Goal: Task Accomplishment & Management: Complete application form

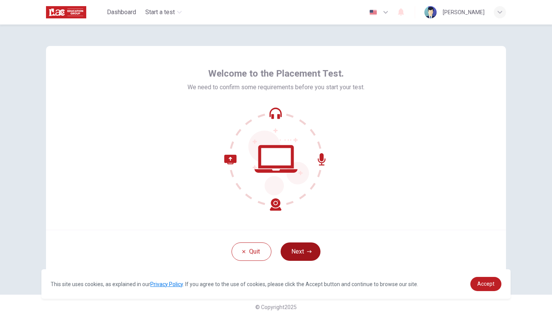
click at [299, 253] on button "Next" at bounding box center [301, 252] width 40 height 18
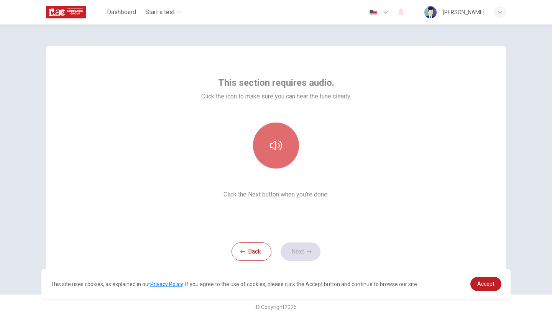
click at [271, 140] on icon "button" at bounding box center [276, 146] width 12 height 12
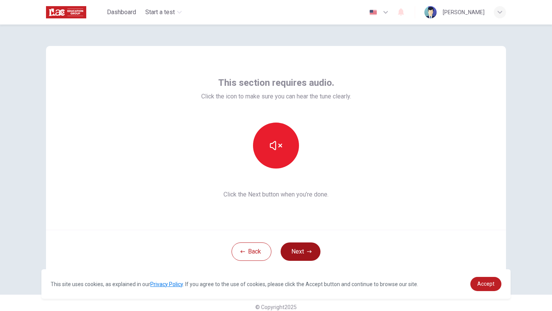
click at [309, 256] on button "Next" at bounding box center [301, 252] width 40 height 18
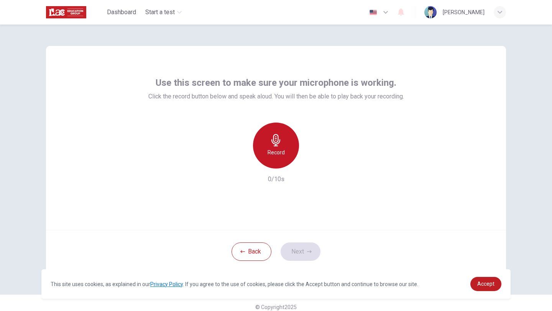
click at [283, 151] on h6 "Record" at bounding box center [276, 152] width 17 height 9
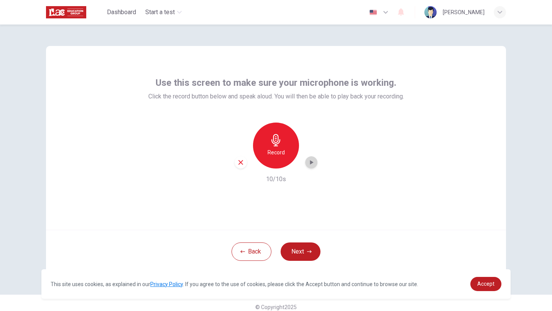
click at [310, 164] on icon "button" at bounding box center [311, 162] width 3 height 5
click at [291, 250] on button "Next" at bounding box center [301, 252] width 40 height 18
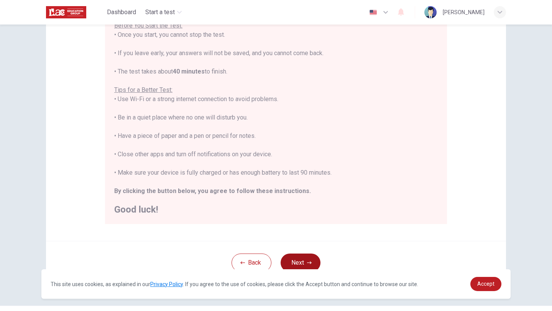
scroll to position [115, 0]
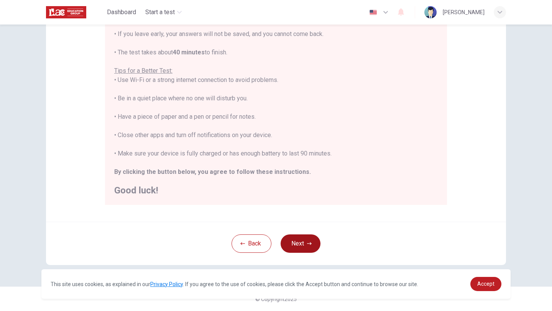
click at [307, 242] on icon "button" at bounding box center [309, 244] width 5 height 5
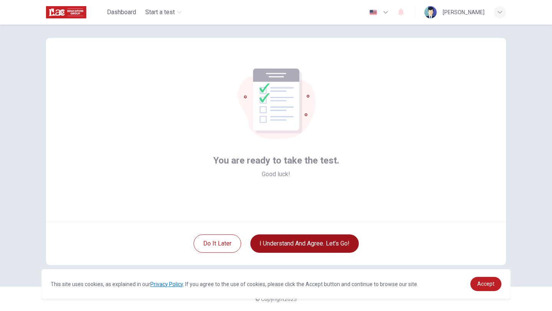
scroll to position [8, 0]
click at [287, 243] on button "I understand and agree. Let’s go!" at bounding box center [304, 244] width 108 height 18
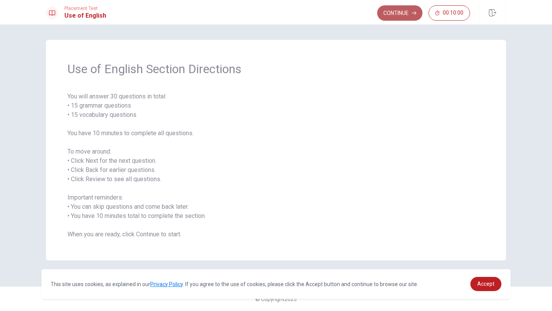
click at [400, 15] on button "Continue" at bounding box center [399, 12] width 45 height 15
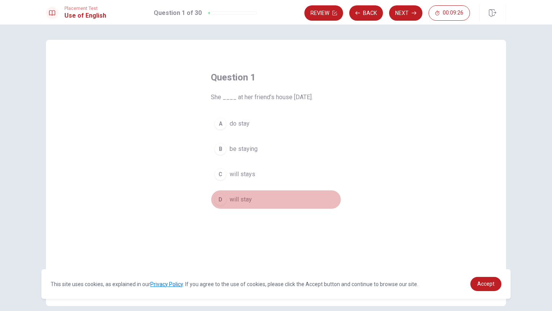
click at [222, 200] on div "D" at bounding box center [220, 200] width 12 height 12
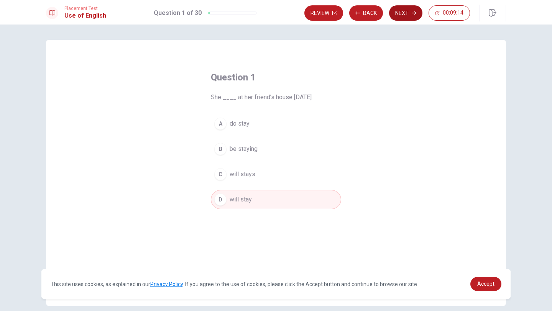
click at [399, 15] on button "Next" at bounding box center [405, 12] width 33 height 15
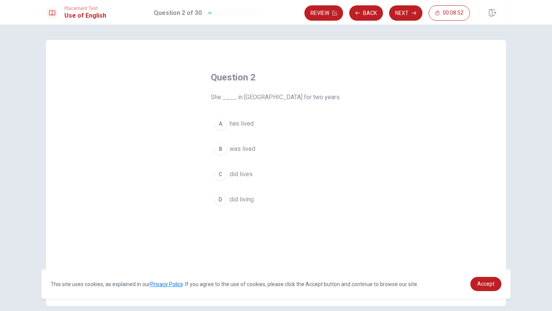
click at [223, 197] on div "D" at bounding box center [220, 200] width 12 height 12
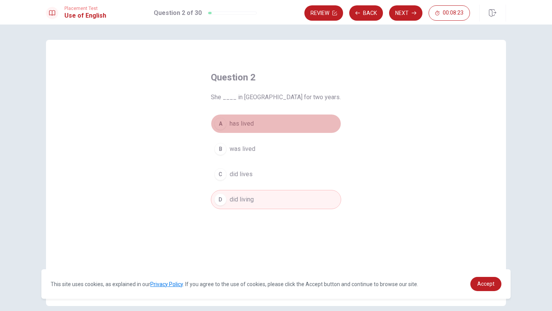
click at [227, 125] on button "A has lived" at bounding box center [276, 123] width 130 height 19
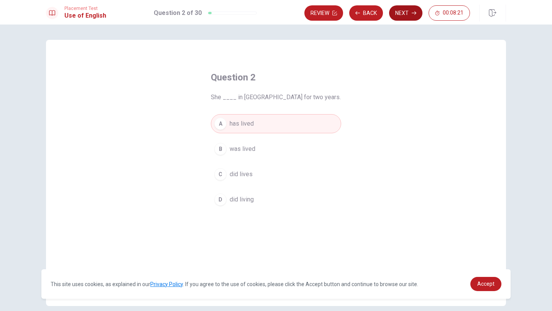
click at [406, 15] on button "Next" at bounding box center [405, 12] width 33 height 15
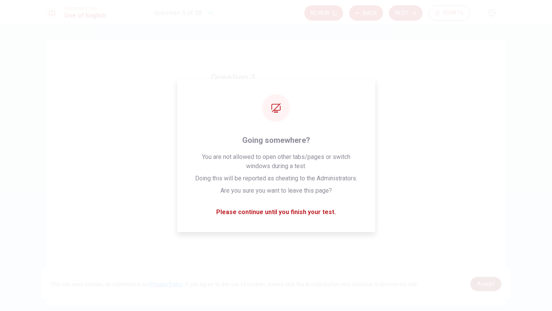
click at [491, 284] on span "Accept" at bounding box center [485, 284] width 17 height 6
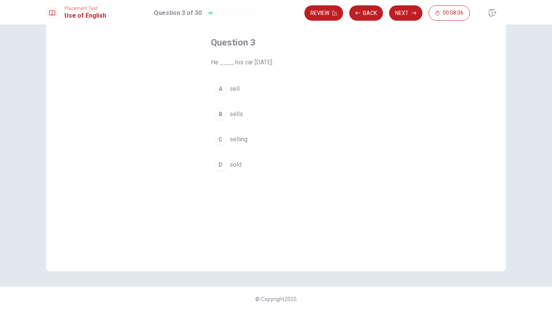
scroll to position [34, 0]
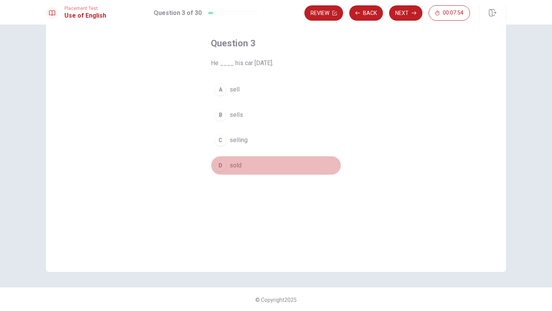
click at [230, 164] on span "sold" at bounding box center [236, 165] width 12 height 9
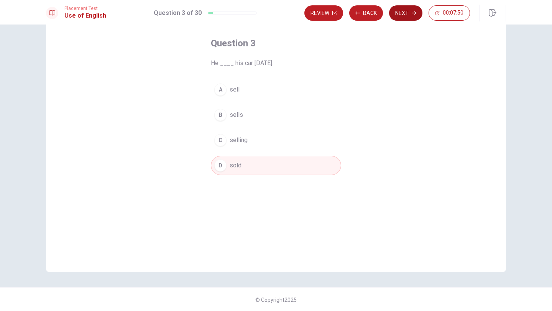
click at [406, 9] on button "Next" at bounding box center [405, 12] width 33 height 15
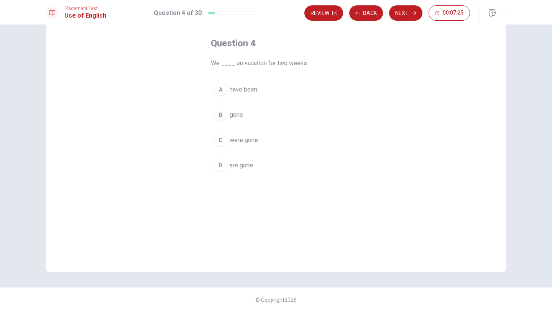
click at [221, 85] on div "A" at bounding box center [220, 90] width 12 height 12
click at [401, 13] on button "Next" at bounding box center [405, 12] width 33 height 15
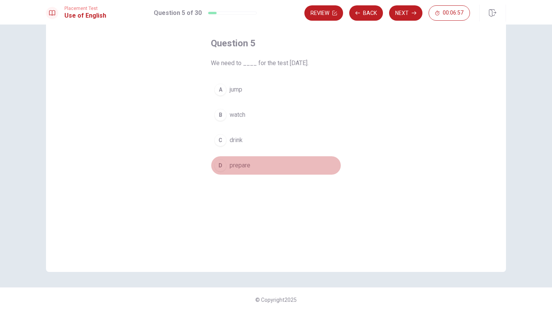
click at [219, 169] on div "D" at bounding box center [220, 165] width 12 height 12
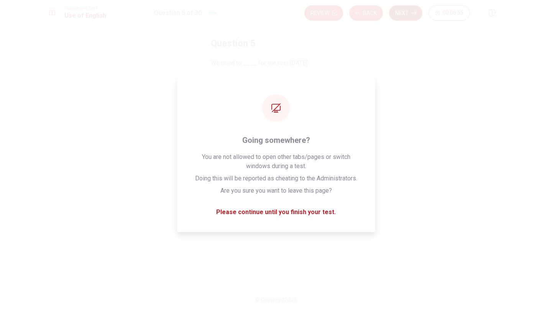
click at [406, 11] on button "Next" at bounding box center [405, 12] width 33 height 15
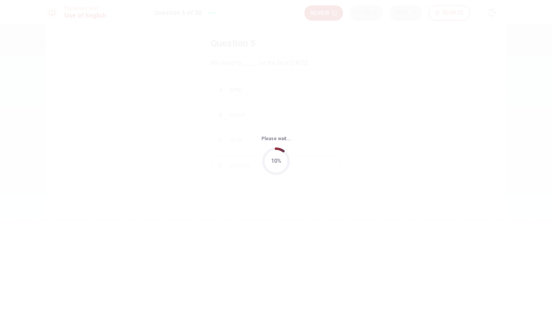
scroll to position [0, 0]
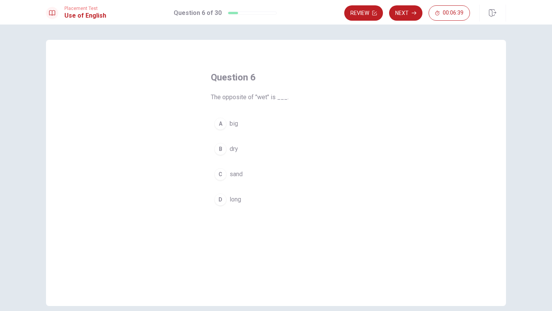
click at [223, 126] on div "A" at bounding box center [220, 124] width 12 height 12
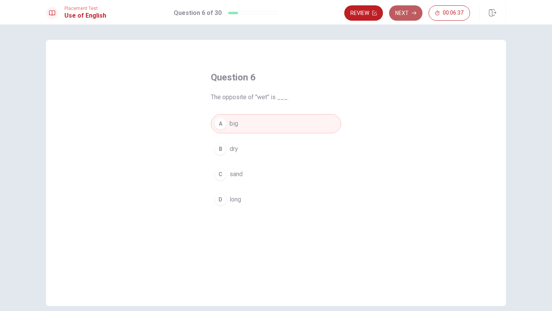
click at [403, 13] on button "Next" at bounding box center [405, 12] width 33 height 15
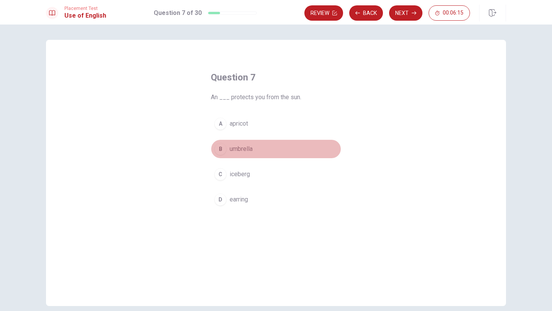
click at [222, 150] on div "B" at bounding box center [220, 149] width 12 height 12
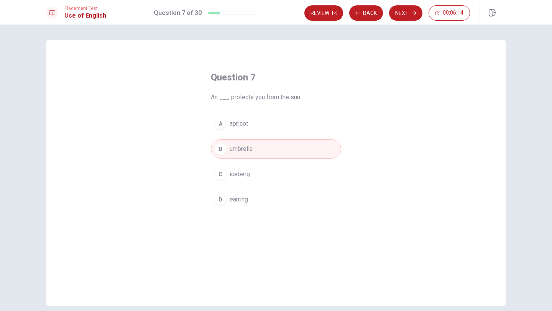
click at [223, 148] on div "B" at bounding box center [220, 149] width 12 height 12
click at [329, 15] on button "Review" at bounding box center [323, 12] width 39 height 15
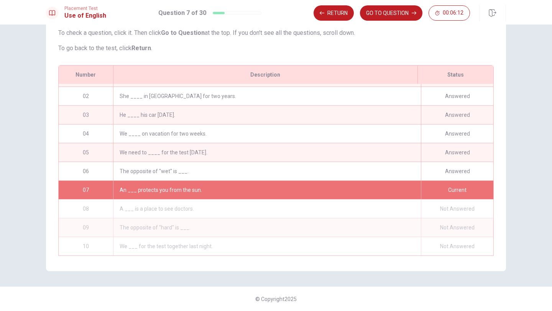
scroll to position [76, 0]
click at [396, 13] on button "GO TO QUESTION" at bounding box center [391, 12] width 62 height 15
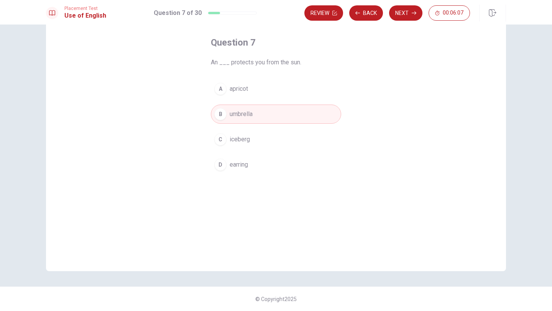
scroll to position [35, 0]
click at [396, 13] on button "Next" at bounding box center [405, 12] width 33 height 15
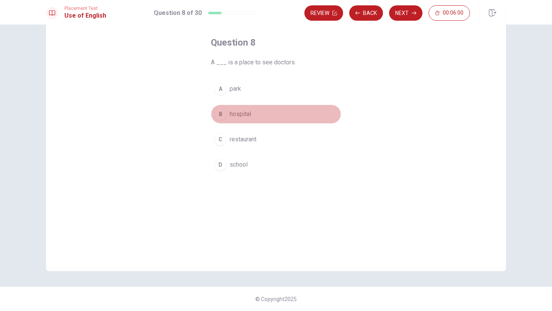
click at [223, 116] on div "B" at bounding box center [220, 114] width 12 height 12
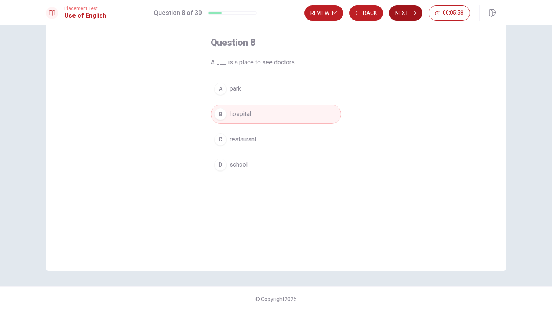
click at [403, 13] on button "Next" at bounding box center [405, 12] width 33 height 15
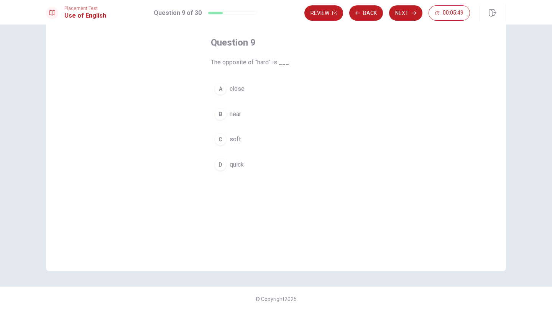
click at [222, 86] on div "A" at bounding box center [220, 89] width 12 height 12
click at [399, 13] on button "Next" at bounding box center [405, 12] width 33 height 15
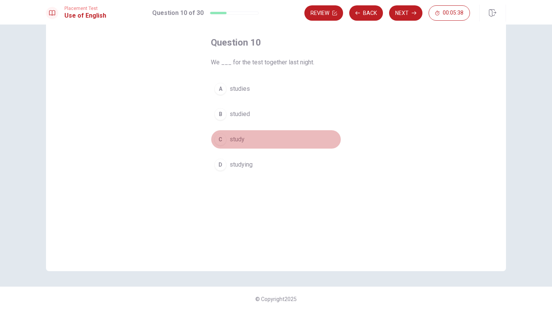
click at [223, 139] on div "C" at bounding box center [220, 139] width 12 height 12
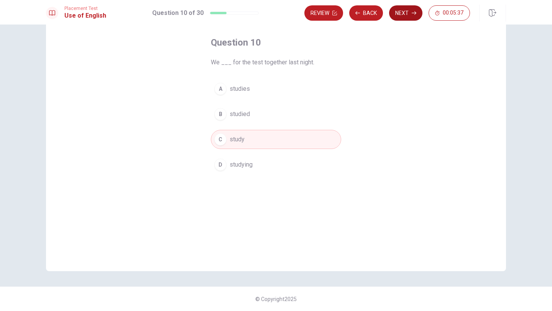
click at [398, 18] on button "Next" at bounding box center [405, 12] width 33 height 15
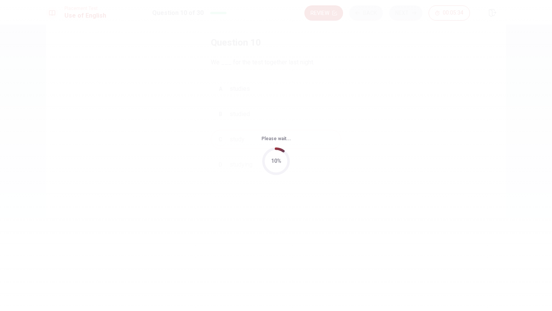
scroll to position [0, 0]
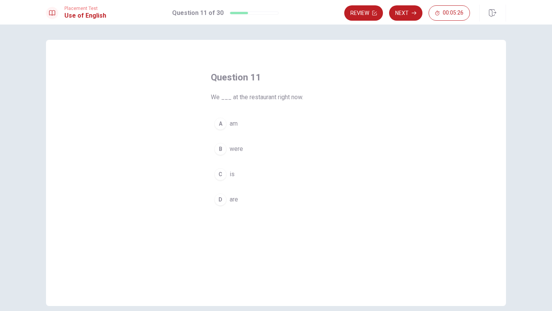
click at [221, 197] on div "D" at bounding box center [220, 200] width 12 height 12
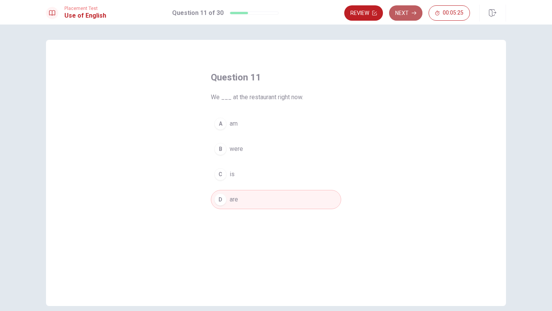
click at [408, 10] on button "Next" at bounding box center [405, 12] width 33 height 15
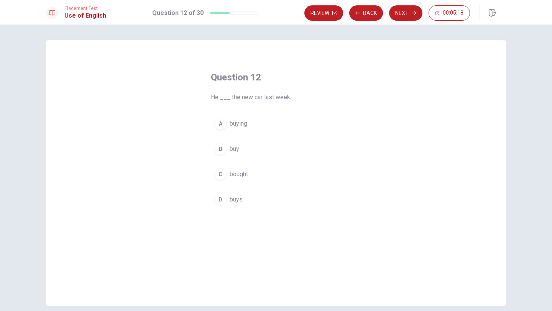
click at [219, 173] on div "C" at bounding box center [220, 174] width 12 height 12
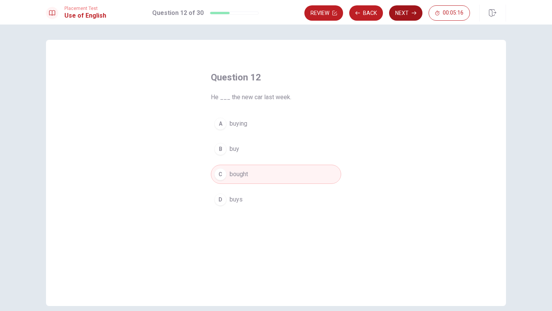
click at [407, 13] on button "Next" at bounding box center [405, 12] width 33 height 15
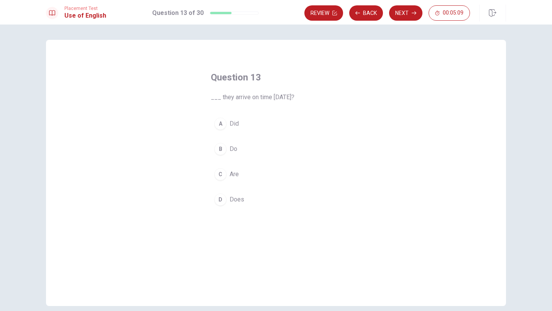
click at [222, 171] on div "C" at bounding box center [220, 174] width 12 height 12
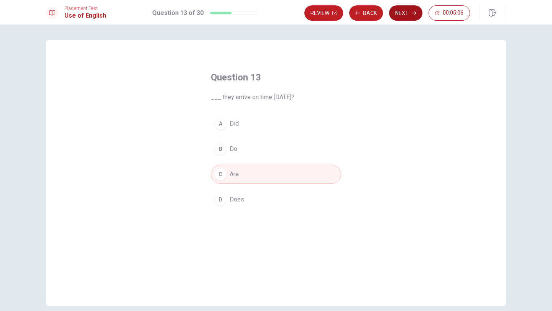
click at [402, 13] on button "Next" at bounding box center [405, 12] width 33 height 15
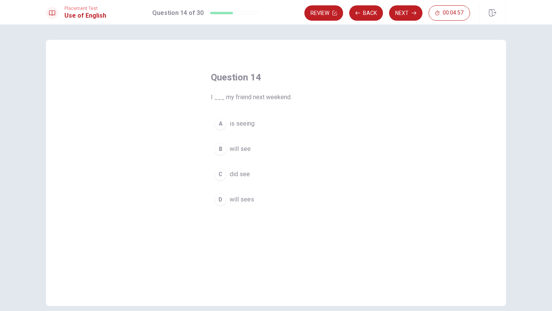
click at [222, 174] on div "C" at bounding box center [220, 174] width 12 height 12
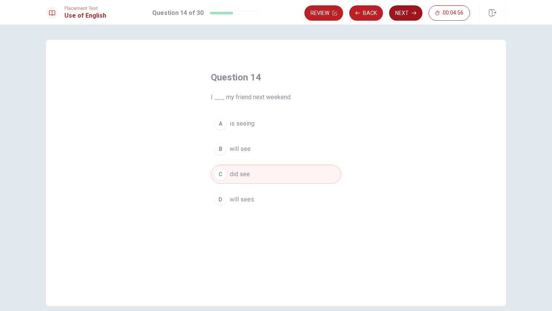
click at [408, 15] on button "Next" at bounding box center [405, 12] width 33 height 15
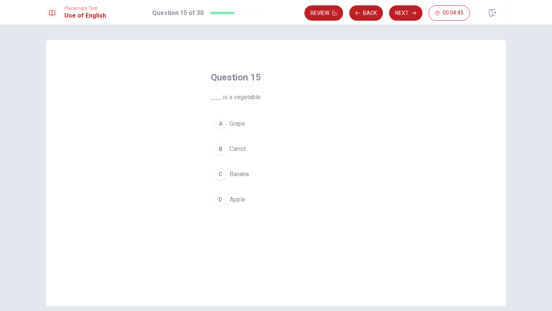
click at [220, 149] on div "B" at bounding box center [220, 149] width 12 height 12
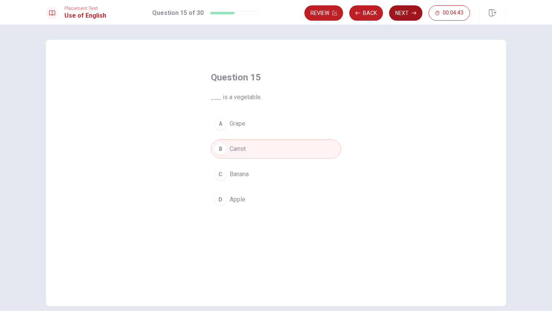
click at [403, 20] on button "Next" at bounding box center [405, 12] width 33 height 15
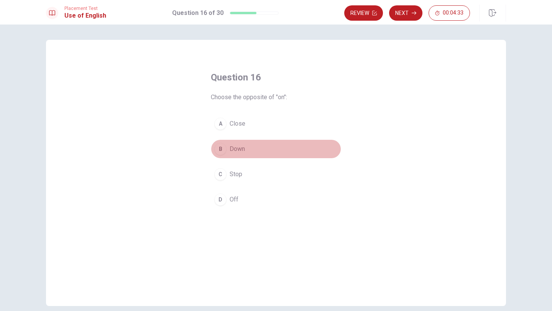
click at [220, 150] on div "B" at bounding box center [220, 149] width 12 height 12
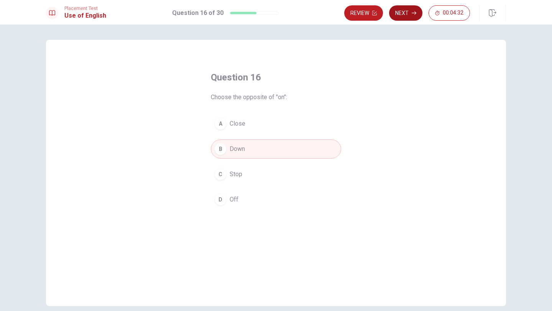
click at [403, 15] on button "Next" at bounding box center [405, 12] width 33 height 15
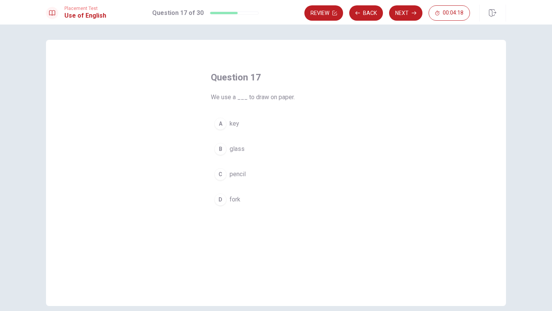
click at [221, 199] on div "D" at bounding box center [220, 200] width 12 height 12
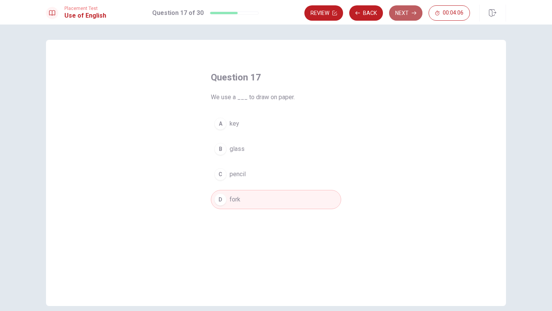
click at [406, 17] on button "Next" at bounding box center [405, 12] width 33 height 15
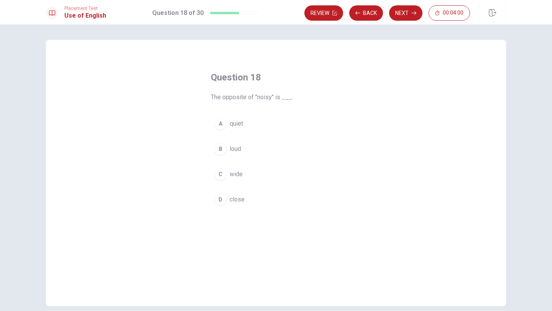
click at [222, 173] on div "C" at bounding box center [220, 174] width 12 height 12
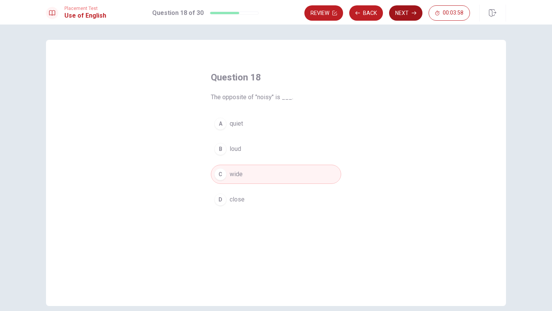
click at [405, 12] on button "Next" at bounding box center [405, 12] width 33 height 15
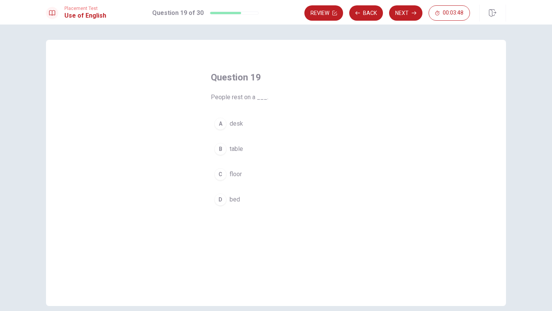
click at [222, 201] on div "D" at bounding box center [220, 200] width 12 height 12
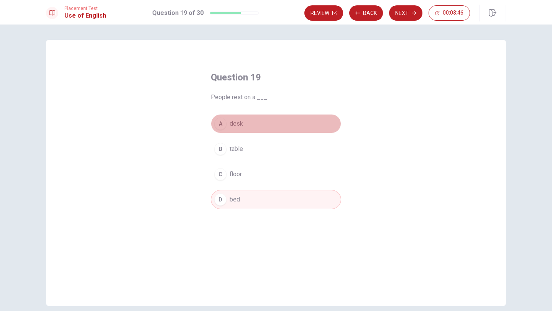
click at [222, 124] on div "A" at bounding box center [220, 124] width 12 height 12
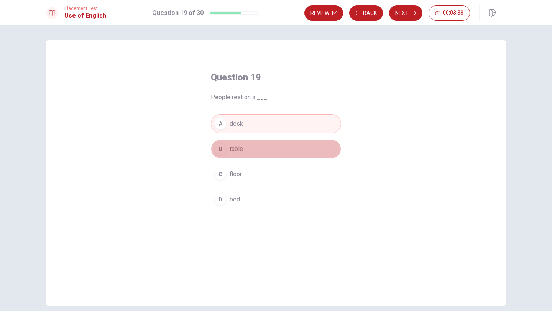
click at [225, 149] on div "B" at bounding box center [220, 149] width 12 height 12
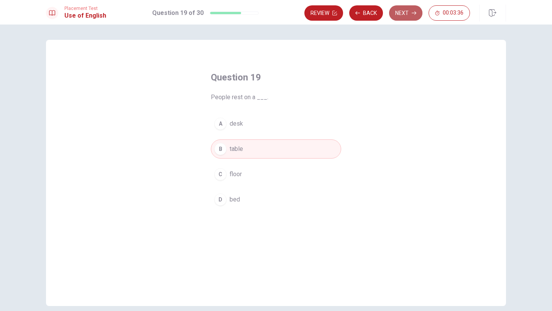
click at [405, 13] on button "Next" at bounding box center [405, 12] width 33 height 15
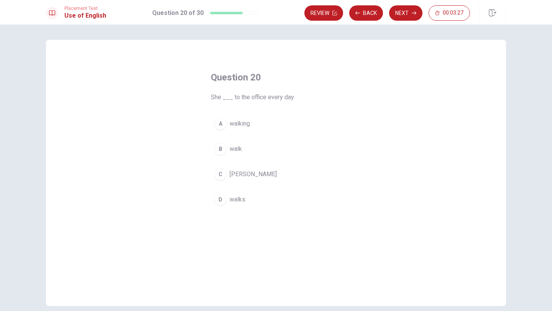
click at [222, 123] on div "A" at bounding box center [220, 124] width 12 height 12
click at [411, 9] on button "Next" at bounding box center [405, 12] width 33 height 15
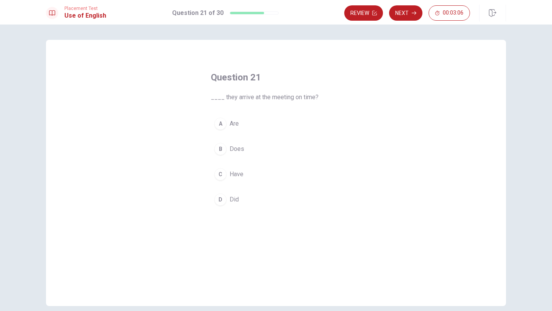
click at [226, 122] on button "A Are" at bounding box center [276, 123] width 130 height 19
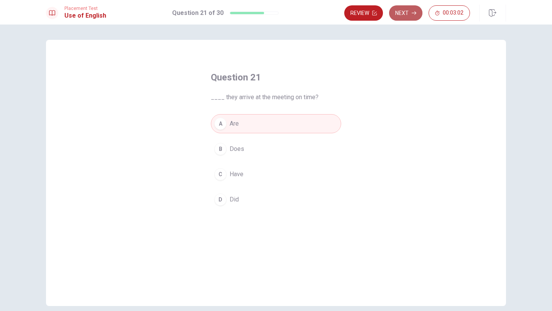
click at [402, 15] on button "Next" at bounding box center [405, 12] width 33 height 15
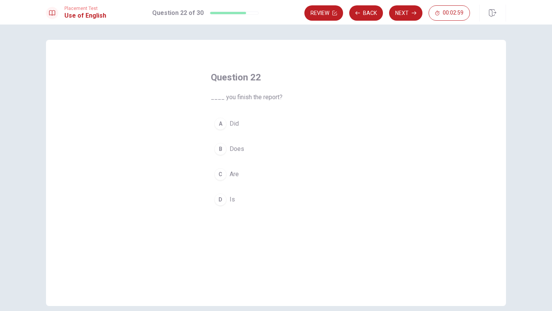
click at [221, 121] on div "A" at bounding box center [220, 124] width 12 height 12
click at [403, 14] on button "Next" at bounding box center [405, 12] width 33 height 15
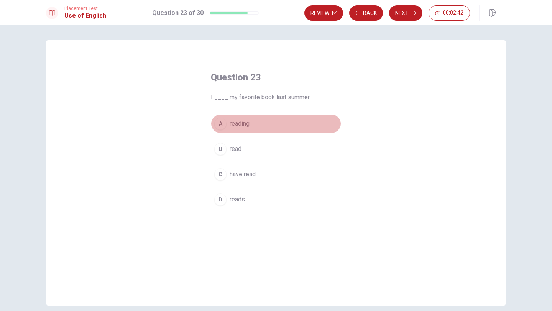
click at [223, 127] on div "A" at bounding box center [220, 124] width 12 height 12
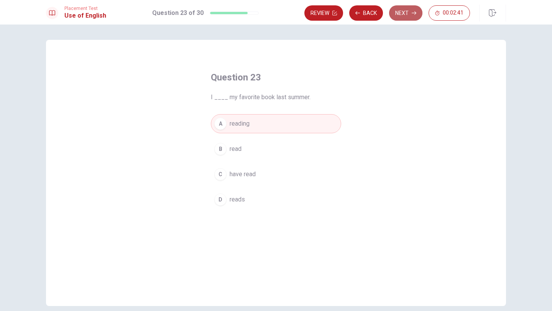
click at [403, 13] on button "Next" at bounding box center [405, 12] width 33 height 15
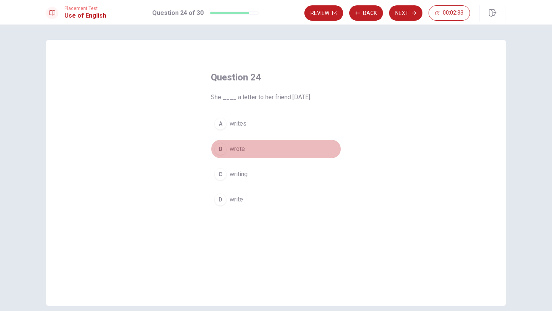
click at [225, 145] on button "B wrote" at bounding box center [276, 149] width 130 height 19
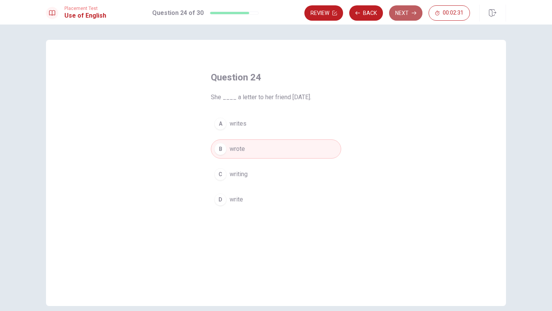
click at [406, 10] on button "Next" at bounding box center [405, 12] width 33 height 15
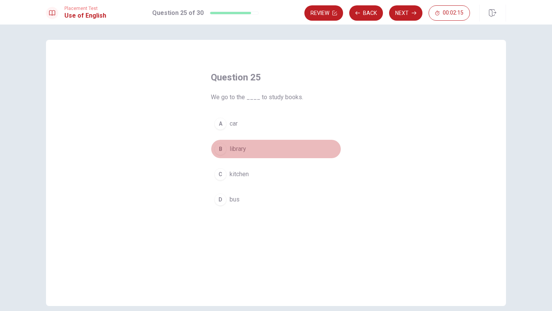
click at [221, 147] on div "B" at bounding box center [220, 149] width 12 height 12
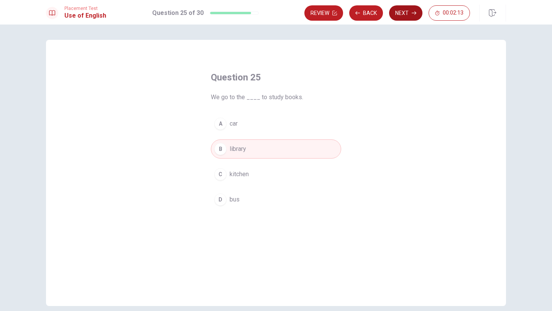
click at [396, 12] on button "Next" at bounding box center [405, 12] width 33 height 15
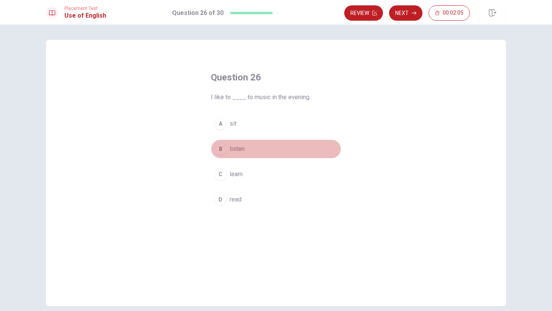
click at [222, 147] on div "B" at bounding box center [220, 149] width 12 height 12
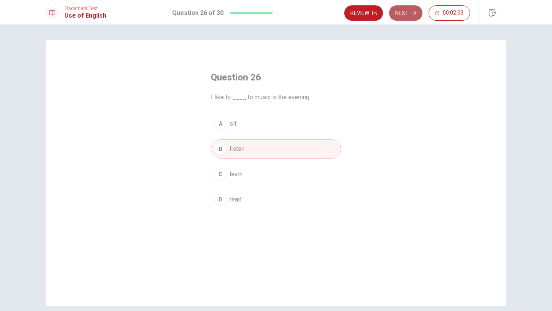
click at [405, 10] on button "Next" at bounding box center [405, 12] width 33 height 15
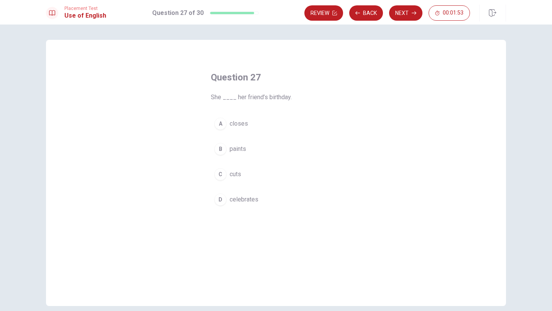
click at [221, 196] on div "D" at bounding box center [220, 200] width 12 height 12
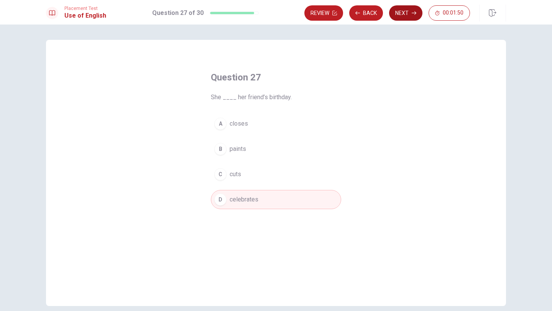
click at [401, 15] on button "Next" at bounding box center [405, 12] width 33 height 15
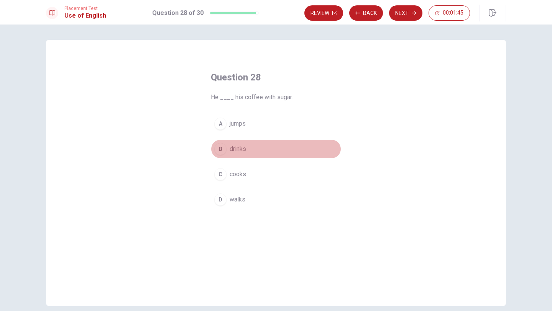
click at [219, 153] on div "B" at bounding box center [220, 149] width 12 height 12
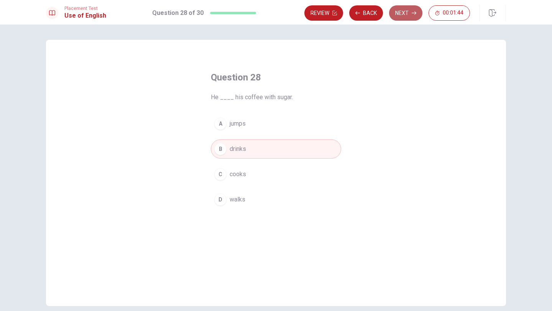
click at [412, 14] on icon "button" at bounding box center [414, 13] width 5 height 5
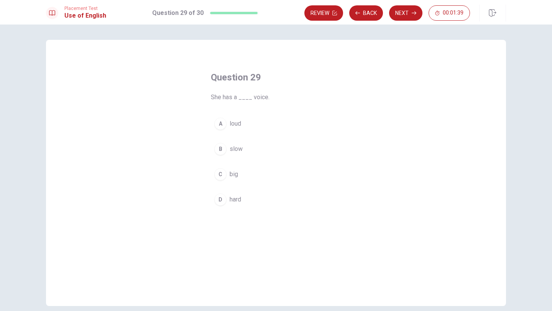
click at [215, 178] on button "C big" at bounding box center [276, 174] width 130 height 19
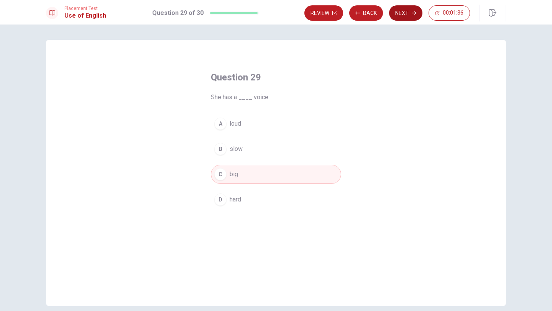
click at [403, 13] on button "Next" at bounding box center [405, 12] width 33 height 15
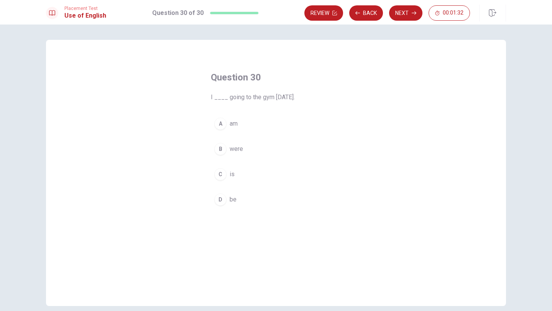
click at [224, 120] on div "A" at bounding box center [220, 124] width 12 height 12
click at [408, 14] on button "Next" at bounding box center [405, 12] width 33 height 15
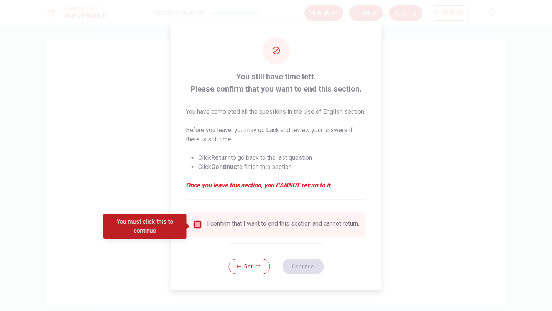
click at [196, 227] on input "You must click this to continue" at bounding box center [197, 224] width 9 height 9
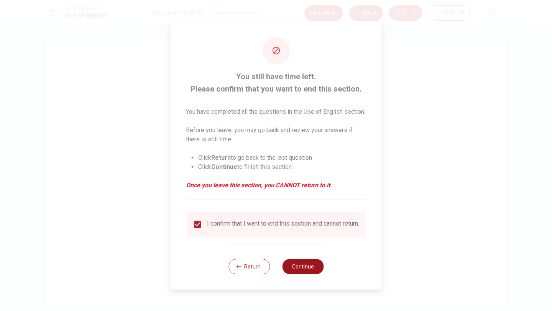
click at [306, 273] on button "Continue" at bounding box center [302, 266] width 41 height 15
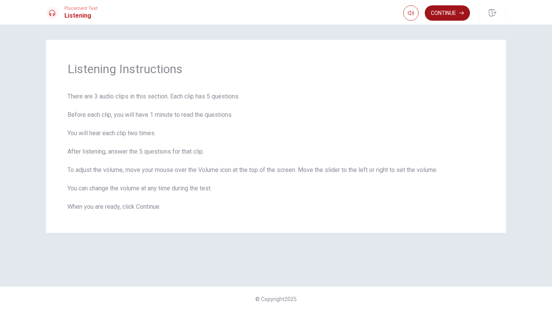
click at [450, 15] on button "Continue" at bounding box center [447, 12] width 45 height 15
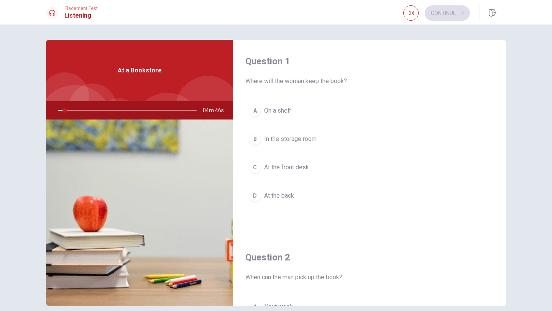
drag, startPoint x: 63, startPoint y: 111, endPoint x: 58, endPoint y: 111, distance: 5.4
click at [58, 111] on div at bounding box center [126, 110] width 154 height 18
click at [412, 12] on icon "button" at bounding box center [411, 13] width 6 height 5
click at [260, 193] on div "D" at bounding box center [255, 196] width 12 height 12
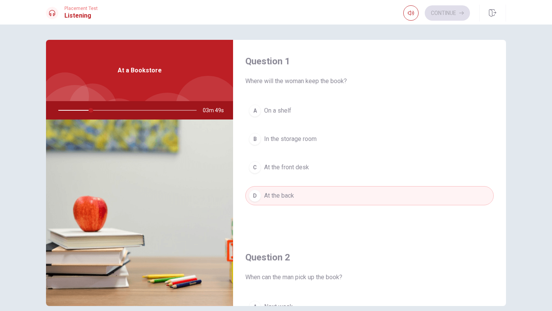
drag, startPoint x: 89, startPoint y: 111, endPoint x: 45, endPoint y: 112, distance: 44.1
click at [45, 112] on div "Question 1 Where will the woman keep the book? A On a shelf B In the storage ro…" at bounding box center [276, 173] width 485 height 266
click at [315, 78] on span "Where will the woman keep the book?" at bounding box center [369, 81] width 248 height 9
click at [272, 61] on h4 "Question 1" at bounding box center [369, 61] width 248 height 12
click at [257, 109] on div "A" at bounding box center [255, 111] width 12 height 12
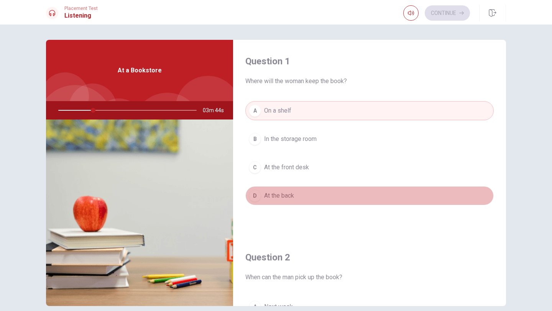
click at [270, 202] on button "D At the back" at bounding box center [369, 195] width 248 height 19
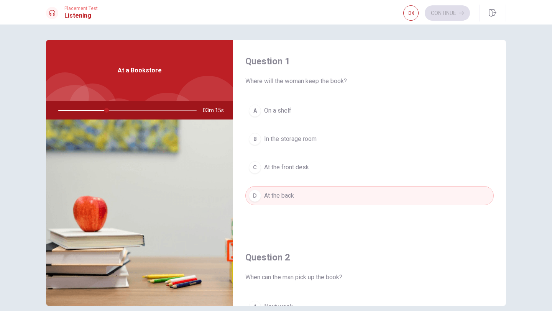
click at [283, 166] on span "At the front desk" at bounding box center [286, 167] width 45 height 9
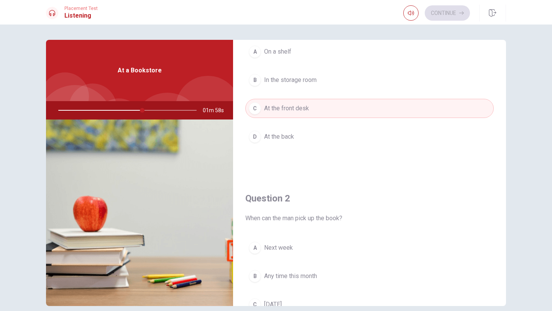
scroll to position [40, 0]
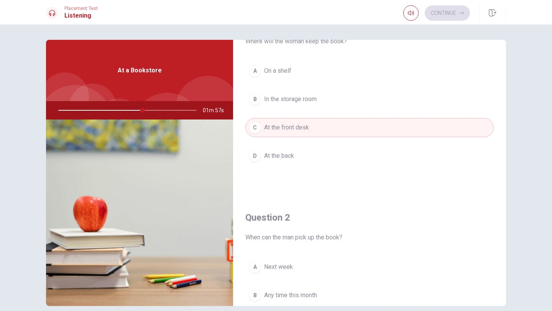
drag, startPoint x: 142, startPoint y: 110, endPoint x: 174, endPoint y: 110, distance: 32.2
click at [175, 110] on div at bounding box center [126, 110] width 154 height 18
click at [174, 110] on div at bounding box center [126, 110] width 154 height 18
click at [154, 219] on img at bounding box center [139, 213] width 187 height 187
click at [141, 67] on span "At a Bookstore" at bounding box center [140, 70] width 44 height 9
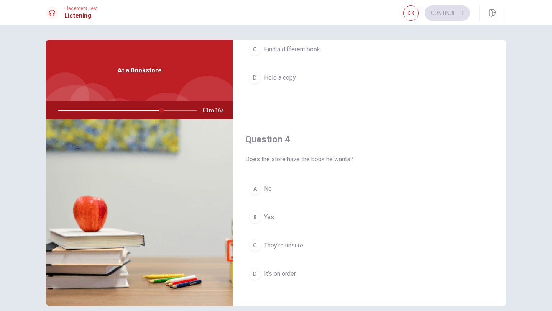
scroll to position [527, 0]
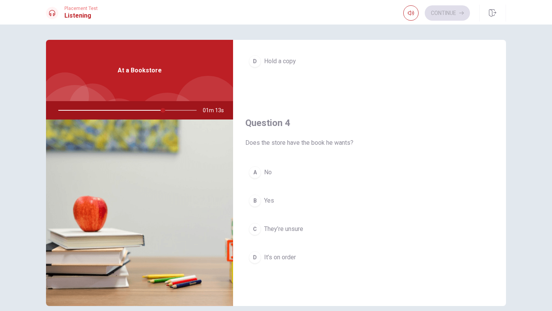
click at [258, 259] on div "D" at bounding box center [255, 257] width 12 height 12
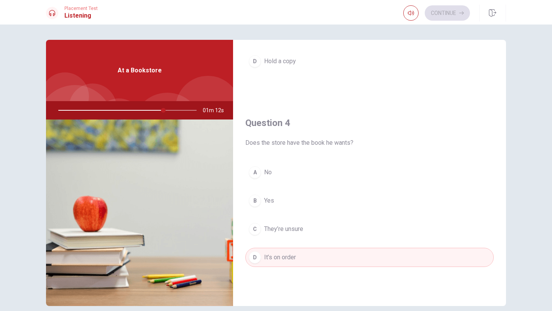
scroll to position [366, 0]
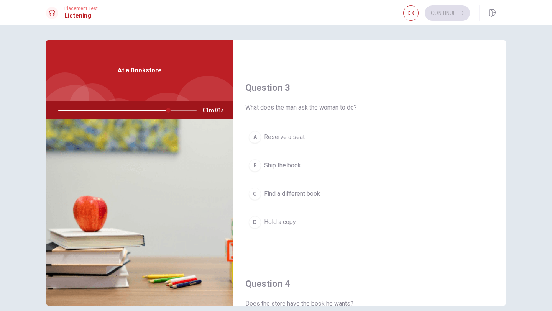
click at [258, 164] on div "B" at bounding box center [255, 165] width 12 height 12
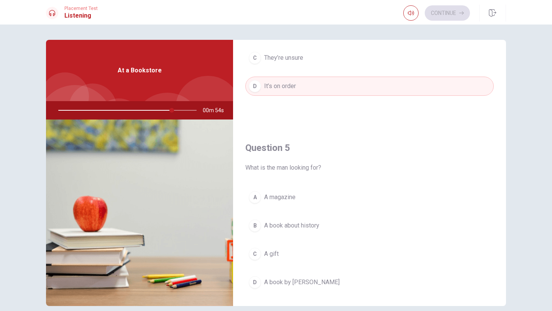
scroll to position [715, 0]
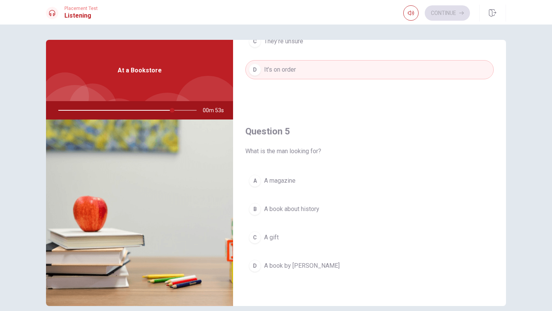
click at [257, 180] on div "A" at bounding box center [255, 181] width 12 height 12
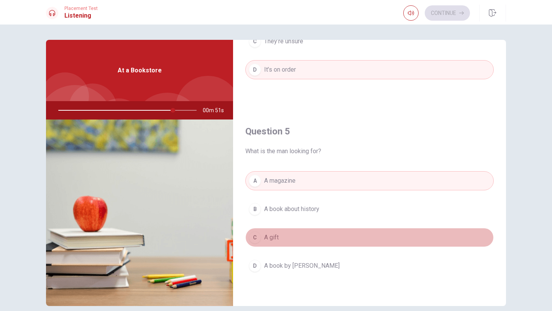
click at [263, 233] on button "C A gift" at bounding box center [369, 237] width 248 height 19
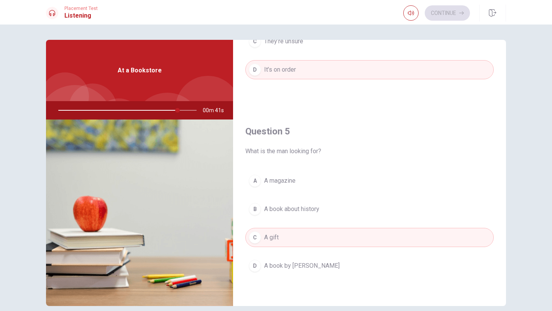
click at [256, 185] on div "A" at bounding box center [255, 181] width 12 height 12
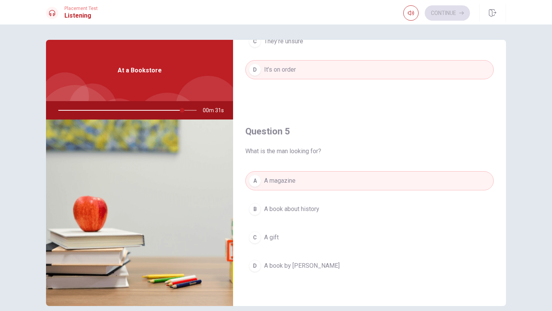
click at [448, 16] on div "Continue" at bounding box center [436, 12] width 67 height 15
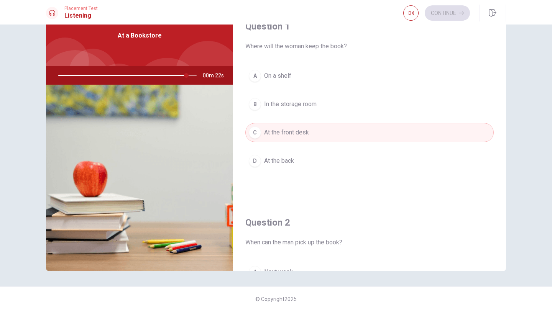
scroll to position [0, 0]
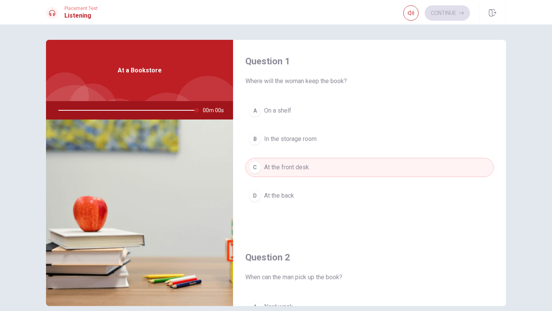
type input "0"
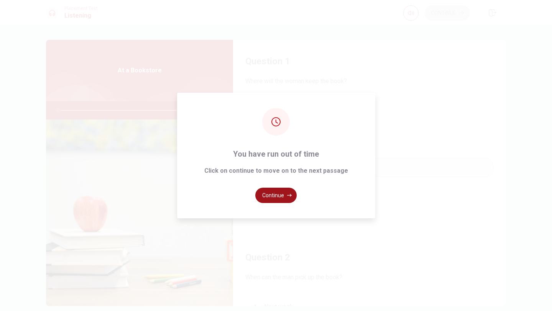
click at [274, 197] on button "Continue" at bounding box center [275, 195] width 41 height 15
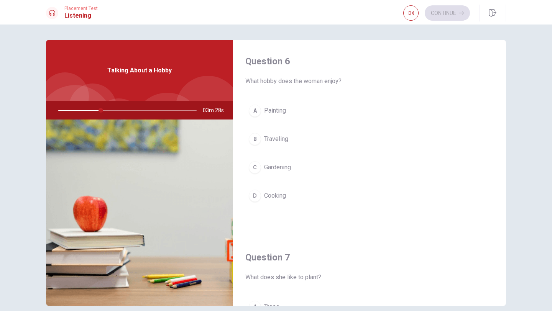
click at [260, 111] on div "A" at bounding box center [255, 111] width 12 height 12
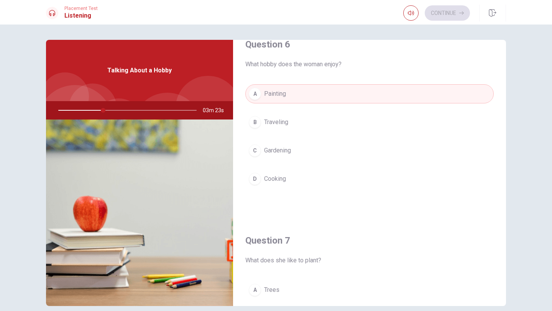
scroll to position [10, 0]
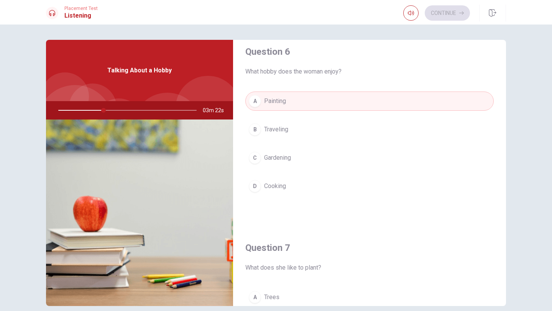
click at [261, 159] on div "C" at bounding box center [255, 158] width 12 height 12
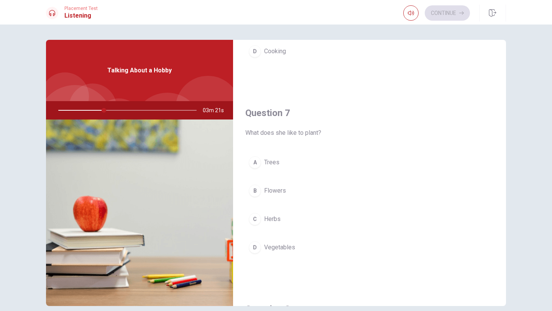
scroll to position [146, 0]
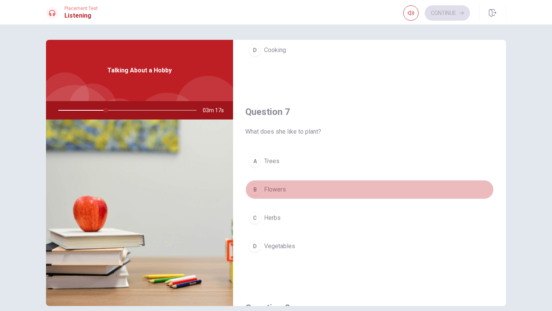
click at [258, 191] on div "B" at bounding box center [255, 190] width 12 height 12
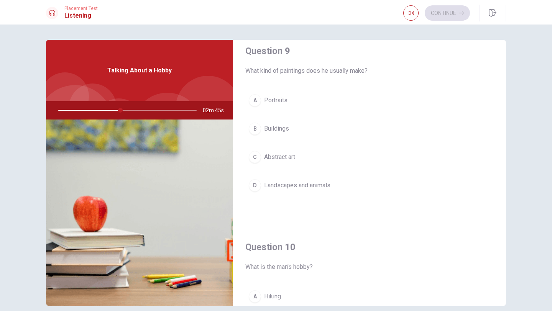
scroll to position [434, 0]
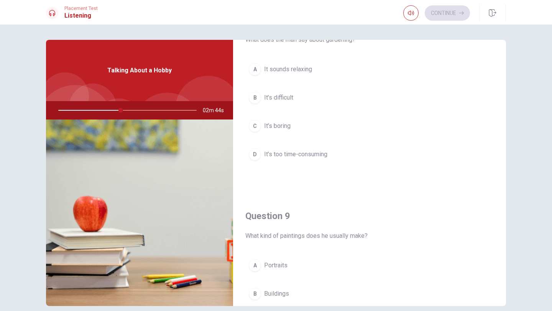
click at [279, 68] on span "It sounds relaxing" at bounding box center [288, 69] width 48 height 9
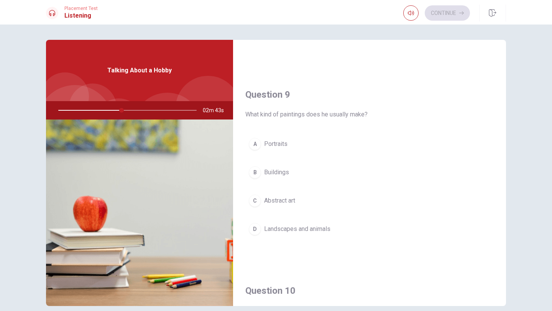
scroll to position [556, 0]
click at [258, 224] on div "D" at bounding box center [255, 229] width 12 height 12
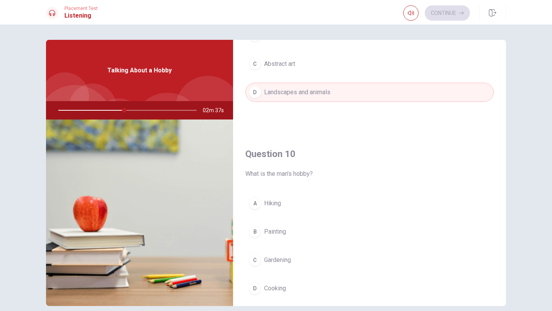
scroll to position [715, 0]
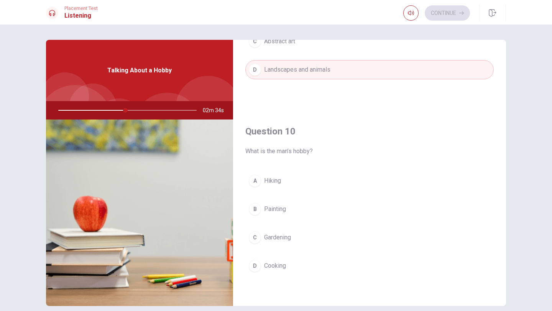
click at [255, 209] on div "B" at bounding box center [255, 209] width 12 height 12
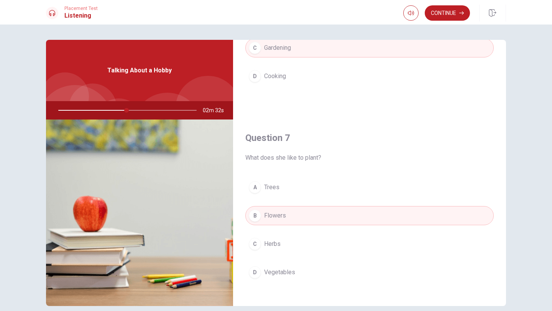
scroll to position [0, 0]
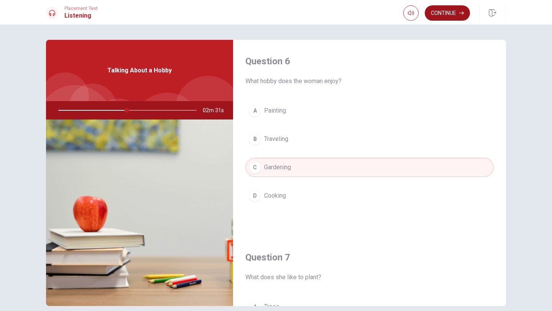
click at [436, 10] on button "Continue" at bounding box center [447, 12] width 45 height 15
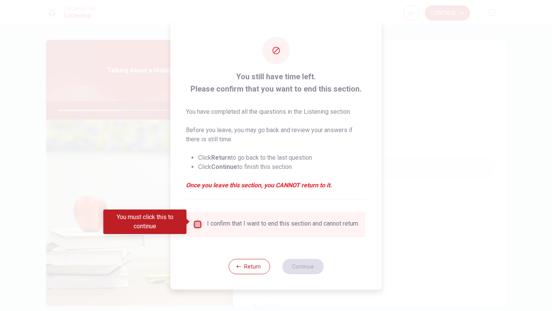
click at [196, 220] on input "You must click this to continue" at bounding box center [197, 224] width 9 height 9
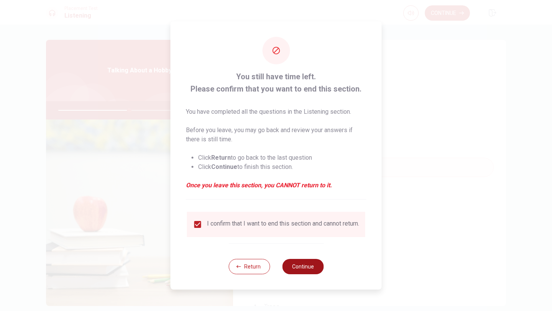
click at [304, 274] on button "Continue" at bounding box center [302, 266] width 41 height 15
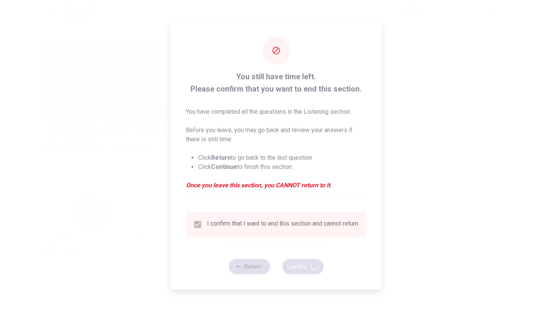
type input "52"
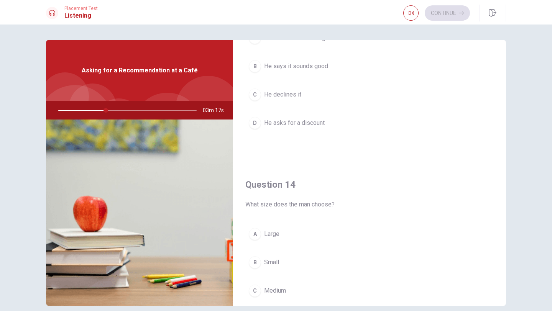
scroll to position [554, 0]
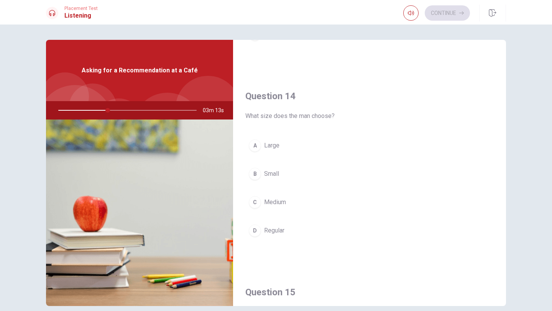
click at [258, 142] on div "A" at bounding box center [255, 146] width 12 height 12
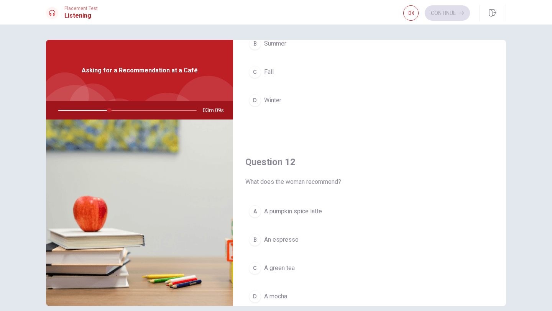
scroll to position [0, 0]
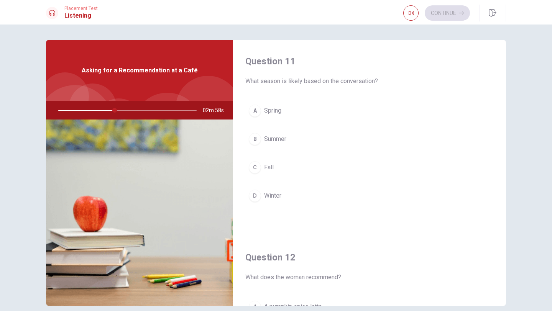
click at [254, 164] on div "C" at bounding box center [255, 167] width 12 height 12
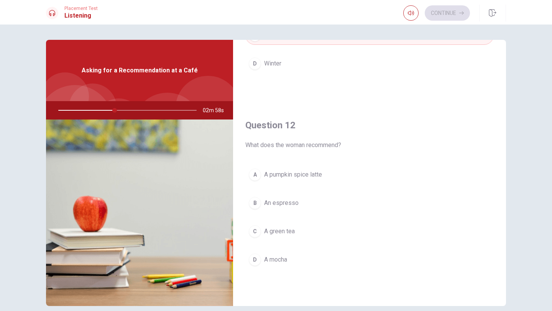
scroll to position [206, 0]
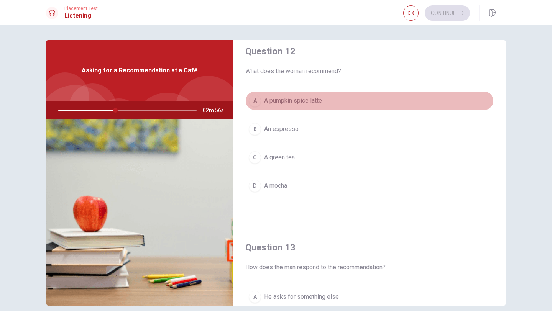
click at [264, 98] on span "A pumpkin spice latte" at bounding box center [293, 100] width 58 height 9
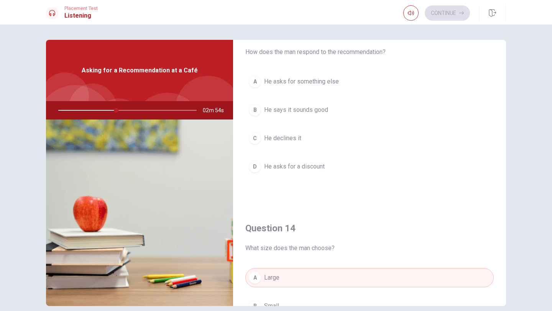
scroll to position [447, 0]
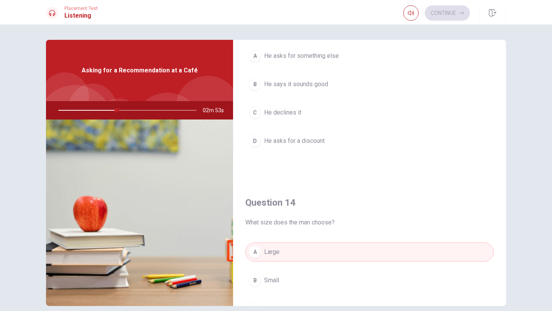
click at [253, 79] on div "B" at bounding box center [255, 84] width 12 height 12
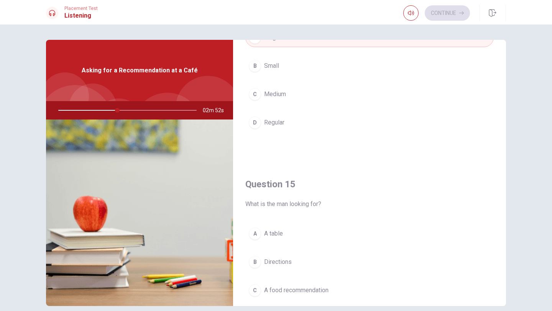
scroll to position [715, 0]
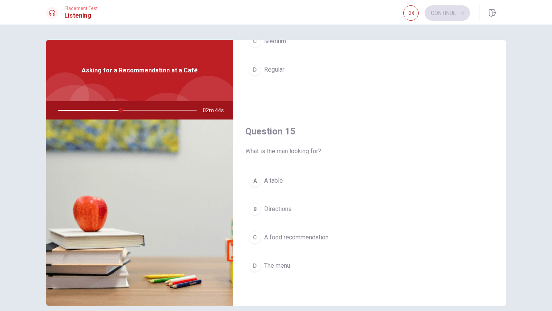
click at [259, 269] on div "D" at bounding box center [255, 266] width 12 height 12
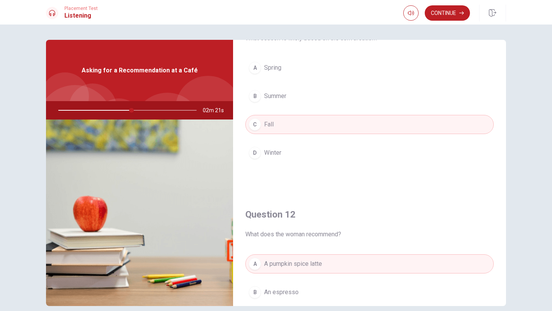
scroll to position [0, 0]
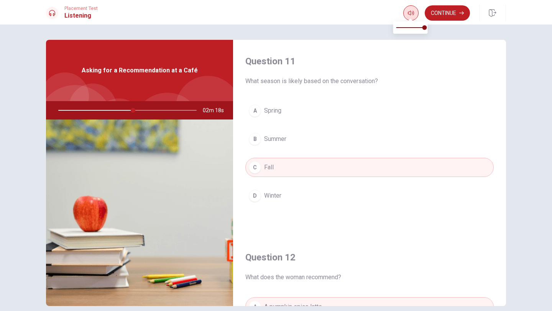
click at [412, 16] on button "button" at bounding box center [410, 12] width 15 height 15
click at [447, 18] on button "Continue" at bounding box center [447, 12] width 45 height 15
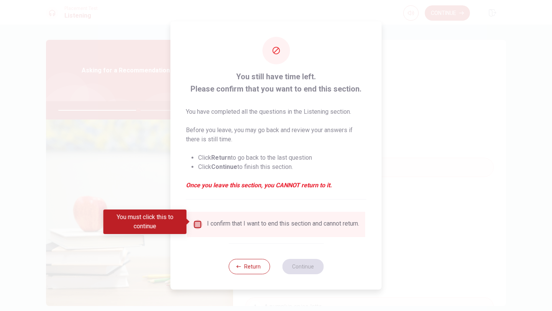
click at [195, 222] on input "You must click this to continue" at bounding box center [197, 224] width 9 height 9
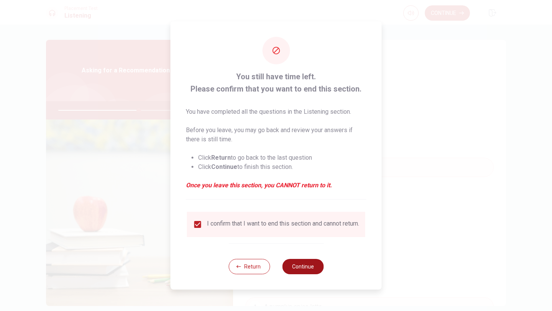
click at [306, 268] on button "Continue" at bounding box center [302, 266] width 41 height 15
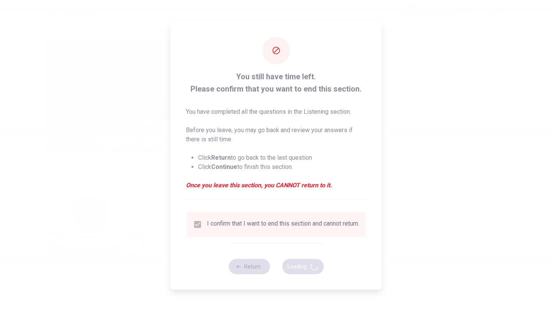
type input "59"
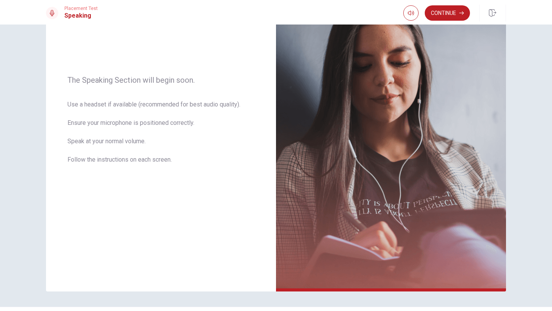
scroll to position [103, 0]
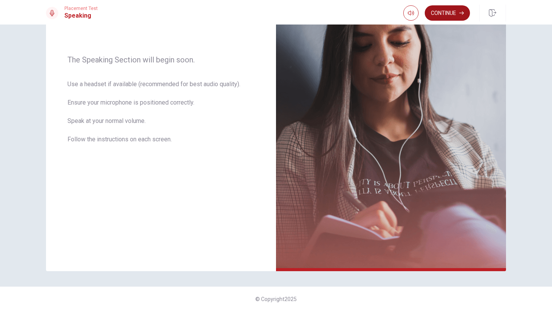
click at [449, 14] on button "Continue" at bounding box center [447, 12] width 45 height 15
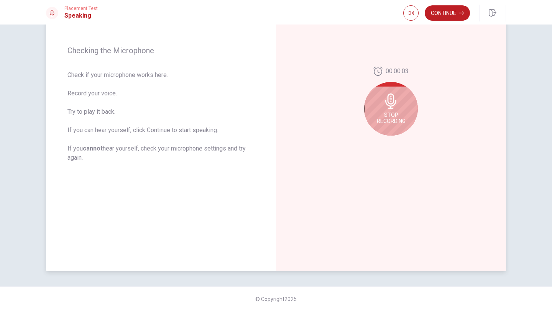
click at [398, 114] on span "Stop Recording" at bounding box center [391, 118] width 29 height 12
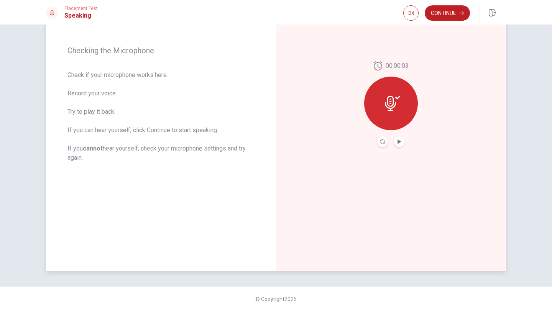
click at [387, 115] on div at bounding box center [391, 104] width 54 height 54
click at [401, 142] on icon "Play Audio" at bounding box center [399, 142] width 5 height 5
click at [381, 139] on button "Record Again" at bounding box center [382, 141] width 11 height 11
click at [381, 140] on icon "Record Again" at bounding box center [382, 142] width 5 height 5
click at [400, 138] on button "Play Audio" at bounding box center [399, 141] width 11 height 11
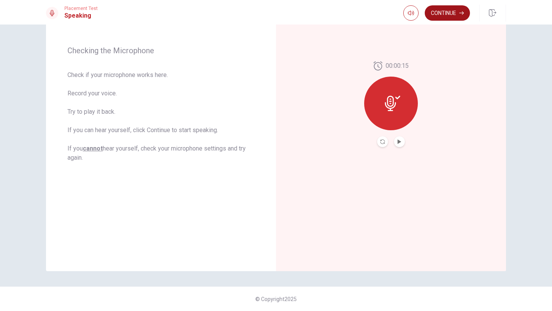
click at [445, 14] on button "Continue" at bounding box center [447, 12] width 45 height 15
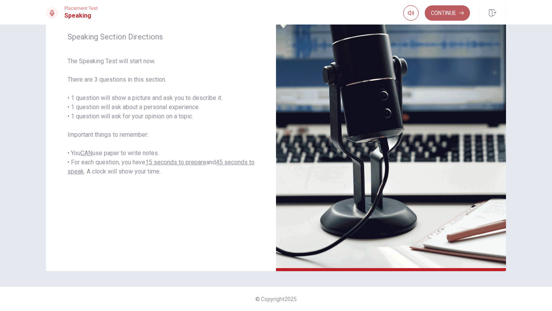
click at [447, 16] on button "Continue" at bounding box center [447, 12] width 45 height 15
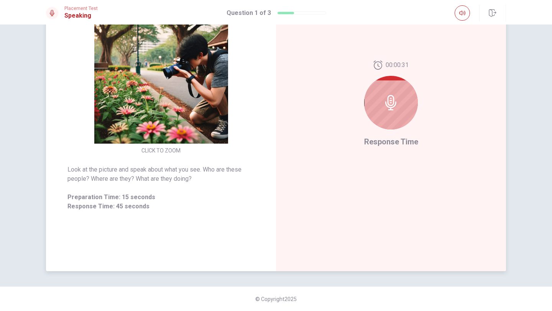
click at [156, 102] on img at bounding box center [160, 77] width 147 height 134
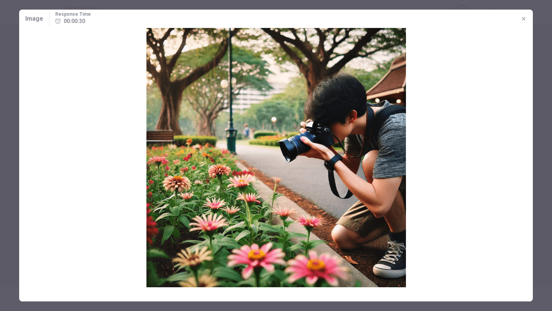
click at [154, 89] on img at bounding box center [276, 158] width 514 height 260
click at [524, 16] on icon "button" at bounding box center [524, 19] width 6 height 6
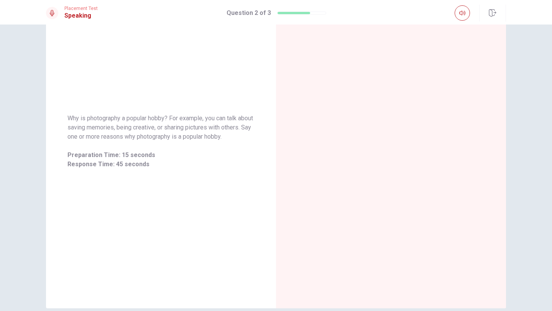
scroll to position [0, 0]
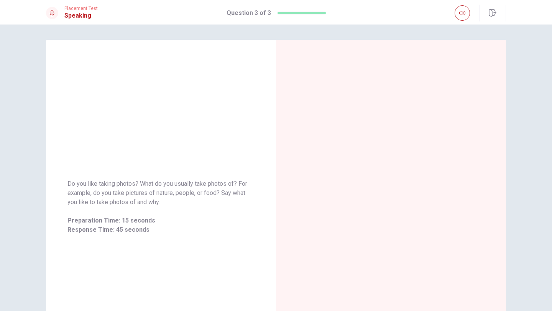
click at [191, 131] on div "Do you like taking photos? What do you usually take photos of? For example, do …" at bounding box center [161, 207] width 230 height 334
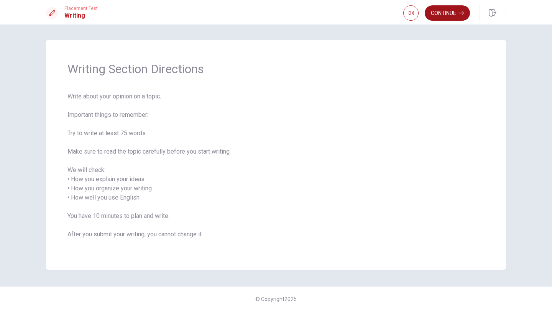
click at [448, 14] on button "Continue" at bounding box center [447, 12] width 45 height 15
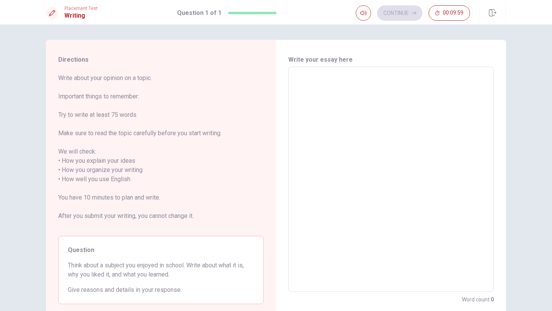
click at [319, 88] on textarea at bounding box center [391, 179] width 195 height 213
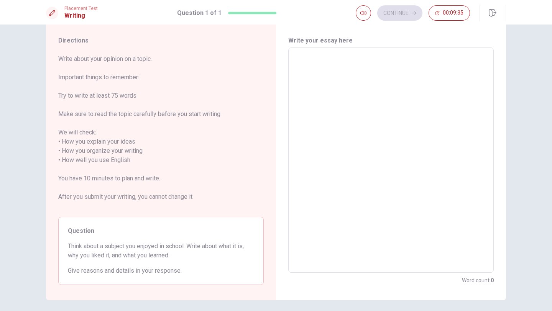
scroll to position [28, 0]
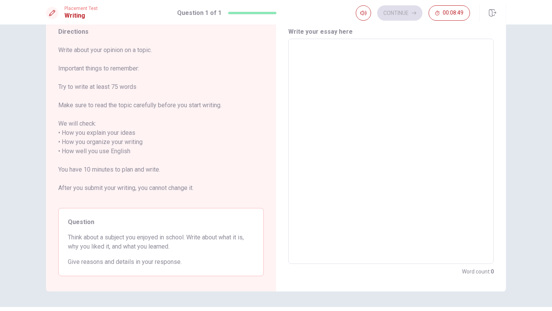
type textarea "I"
type textarea "x"
type textarea "I"
type textarea "x"
type textarea "I l"
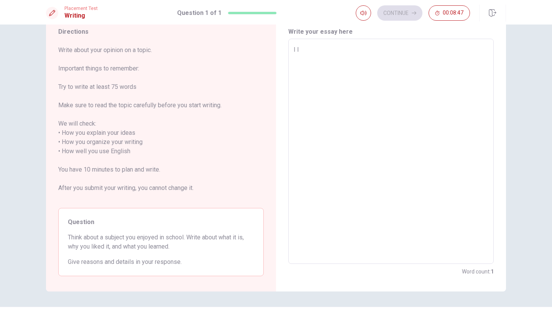
type textarea "x"
type textarea "I li"
type textarea "x"
type textarea "I lil"
type textarea "x"
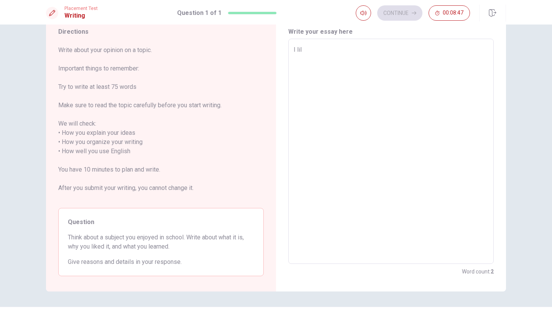
type textarea "I [PERSON_NAME]"
type textarea "x"
type textarea "I [PERSON_NAME]"
type textarea "x"
type textarea "I [PERSON_NAME] s"
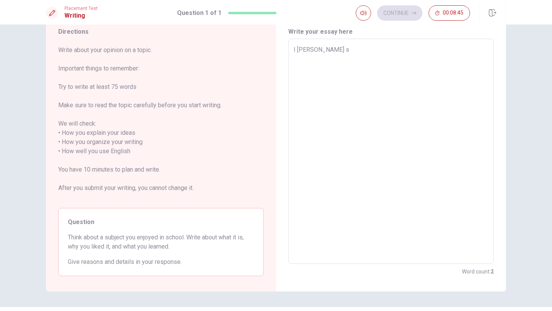
type textarea "x"
type textarea "I [PERSON_NAME]"
type textarea "x"
type textarea "I [PERSON_NAME] s"
type textarea "x"
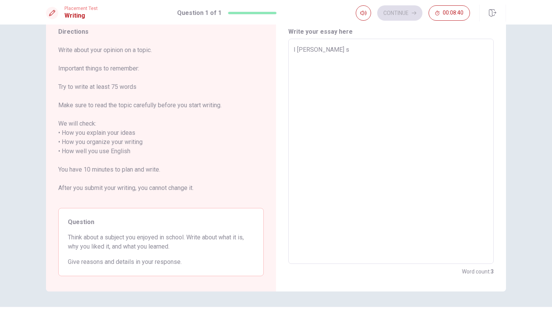
type textarea "I [PERSON_NAME]"
type textarea "x"
type textarea "I [PERSON_NAME] g"
type textarea "x"
type textarea "I [PERSON_NAME]"
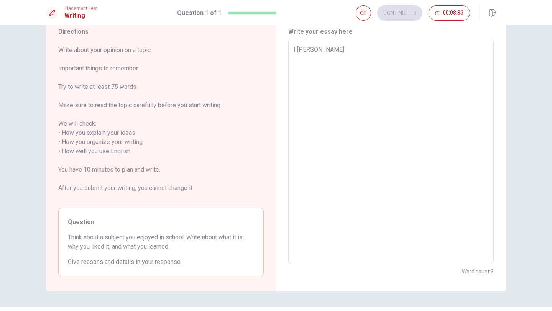
type textarea "x"
type textarea "I [PERSON_NAME] gym"
type textarea "x"
type textarea "I [PERSON_NAME] gymn"
type textarea "x"
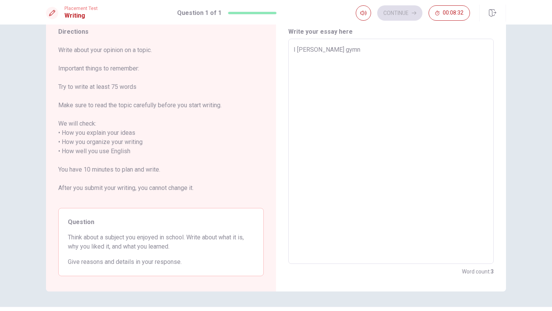
type textarea "I [PERSON_NAME] gymna"
type textarea "x"
type textarea "I [PERSON_NAME] gymn"
type textarea "x"
type textarea "I [PERSON_NAME] gym"
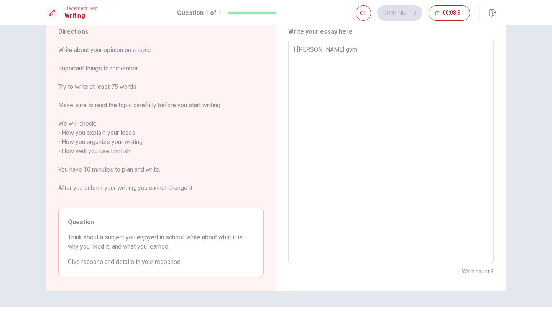
type textarea "x"
type textarea "I [PERSON_NAME]"
type textarea "x"
type textarea "I [PERSON_NAME] g"
type textarea "x"
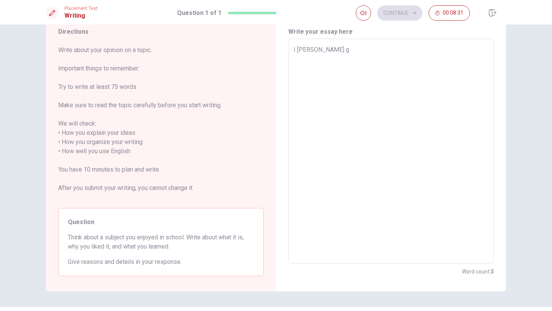
type textarea "I [PERSON_NAME]"
type textarea "x"
type textarea "I [PERSON_NAME] e"
type textarea "x"
type textarea "I [PERSON_NAME] en"
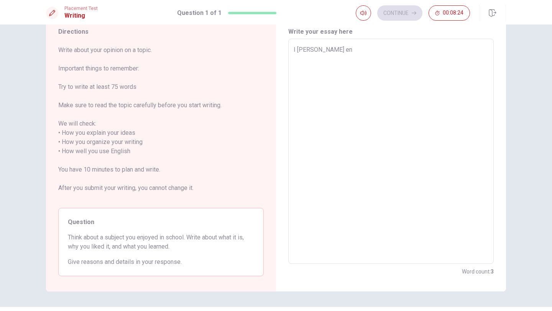
type textarea "x"
type textarea "I [PERSON_NAME]"
type textarea "x"
type textarea "I [PERSON_NAME] en"
type textarea "x"
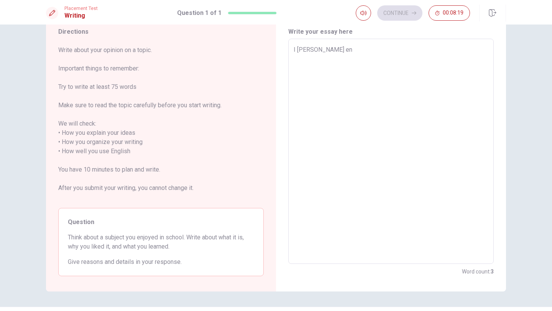
type textarea "I [PERSON_NAME] e"
type textarea "x"
type textarea "I [PERSON_NAME]"
type textarea "x"
type textarea "I [PERSON_NAME] a"
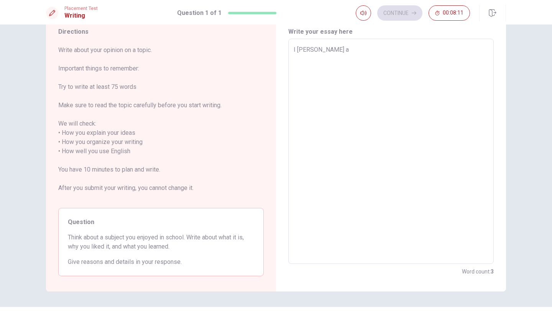
type textarea "x"
type textarea "I [PERSON_NAME] as"
type textarea "x"
type textarea "I [PERSON_NAME] asu"
type textarea "x"
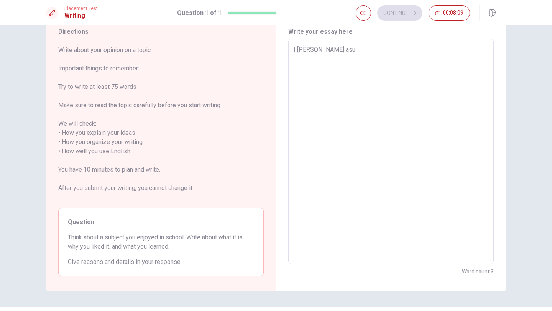
type textarea "I [PERSON_NAME] asub"
type textarea "x"
type textarea "I [PERSON_NAME] asubu"
type textarea "x"
type textarea "I [PERSON_NAME] asub"
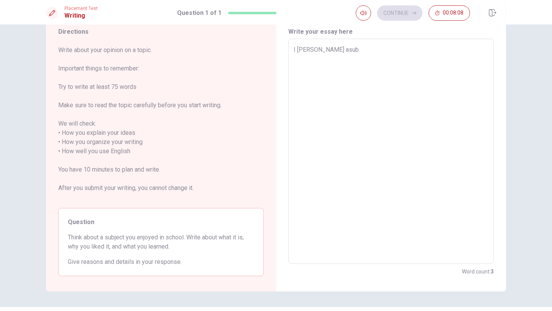
type textarea "x"
type textarea "I [PERSON_NAME] asu"
type textarea "x"
type textarea "I [PERSON_NAME] as"
type textarea "x"
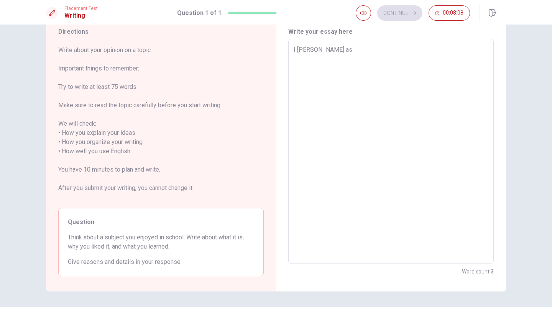
type textarea "I [PERSON_NAME] a"
type textarea "x"
type textarea "I [PERSON_NAME]"
type textarea "x"
type textarea "I [PERSON_NAME] 1"
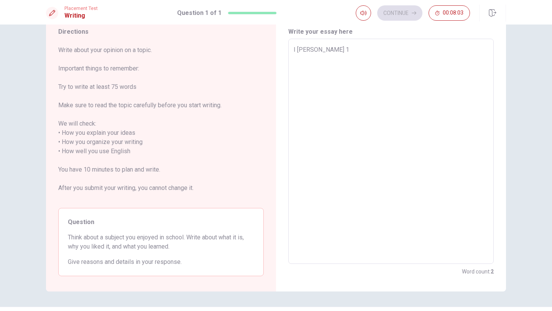
type textarea "x"
type textarea "I [PERSON_NAME] 1g"
type textarea "x"
type textarea "I [PERSON_NAME] 1"
type textarea "x"
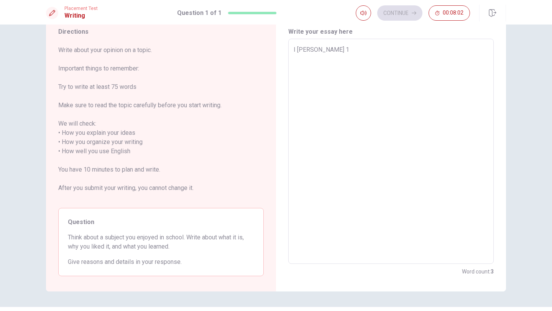
type textarea "I [PERSON_NAME]"
type textarea "x"
type textarea "I [PERSON_NAME] g"
type textarea "x"
type textarea "I [PERSON_NAME]"
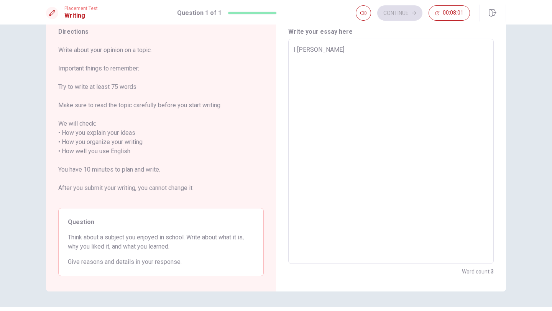
type textarea "x"
type textarea "I [PERSON_NAME] gym"
type textarea "x"
type textarea "I [PERSON_NAME] gymn"
type textarea "x"
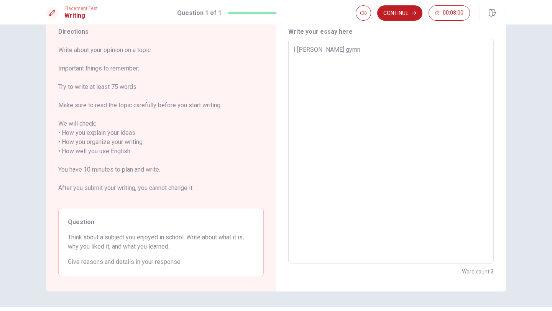
type textarea "I [PERSON_NAME] gymna"
type textarea "x"
type textarea "I [PERSON_NAME] gymnas"
type textarea "x"
type textarea "I [PERSON_NAME] gymnast"
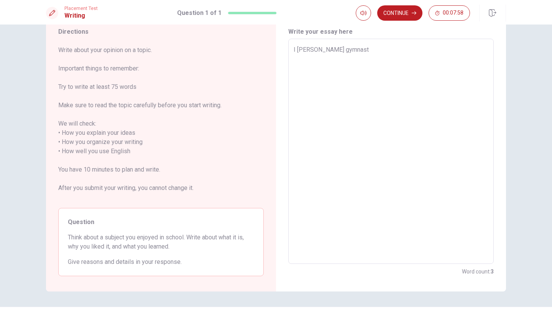
type textarea "x"
type textarea "I [PERSON_NAME] gymnasti"
type textarea "x"
type textarea "I [PERSON_NAME] gymnastic"
type textarea "x"
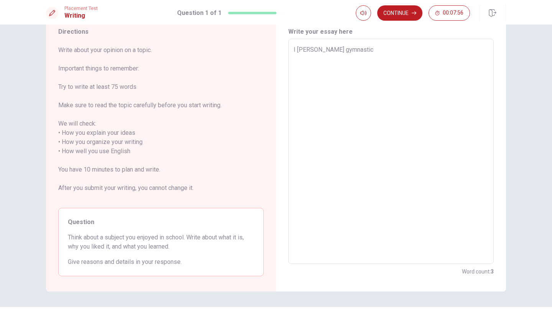
type textarea "I [PERSON_NAME] gymnastics"
type textarea "x"
type textarea "I [PERSON_NAME] gymnastics"
type textarea "x"
type textarea "I [PERSON_NAME] gymnastics c"
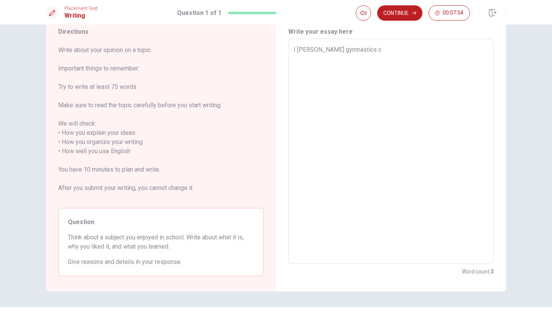
type textarea "x"
type textarea "I [PERSON_NAME] gymnastics cl"
type textarea "x"
type textarea "I [PERSON_NAME] gymnastics cla"
type textarea "x"
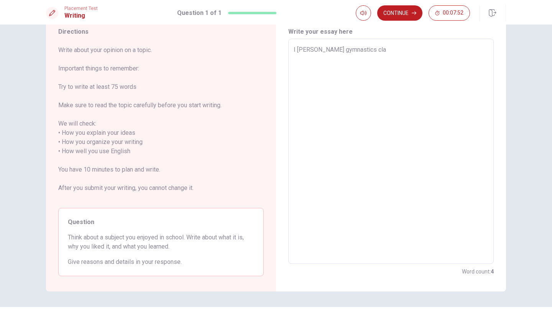
type textarea "I [PERSON_NAME] gymnastics clas"
type textarea "x"
type textarea "I [PERSON_NAME] gymnastics class"
type textarea "x"
type textarea "I [PERSON_NAME] gymnastics class."
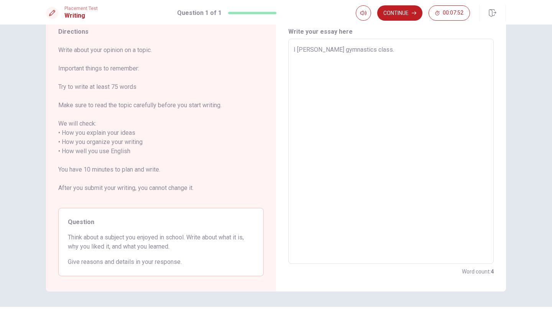
type textarea "x"
type textarea "I [PERSON_NAME] gymnastics class."
type textarea "x"
type textarea "I [PERSON_NAME] gymnastics class."
type textarea "x"
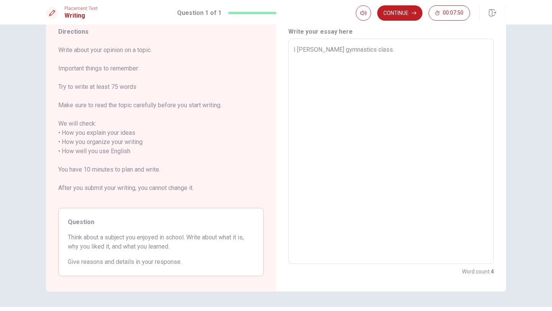
type textarea "I [PERSON_NAME] gymnastics class."
type textarea "x"
type textarea "I [PERSON_NAME] gymnastics class."
type textarea "x"
type textarea "I [PERSON_NAME] gymnastics class"
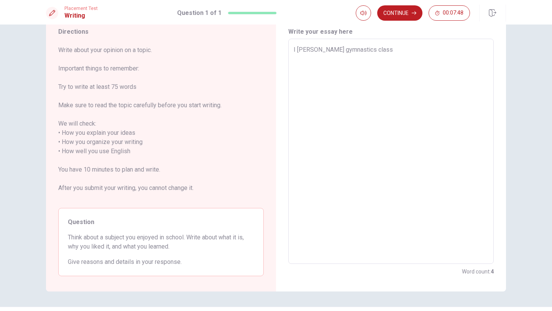
type textarea "x"
type textarea "I [PERSON_NAME] gymnastics class."
type textarea "x"
type textarea "I [PERSON_NAME] gymnastics class."
type textarea "x"
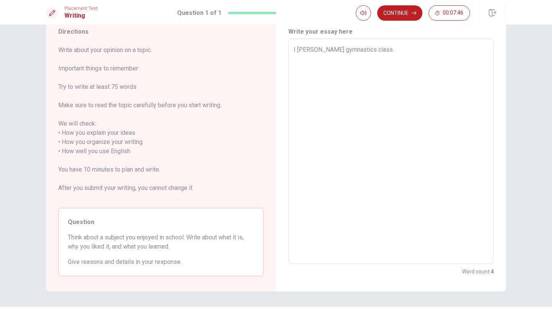
type textarea "I [PERSON_NAME] gymnastics class."
type textarea "x"
type textarea "I [PERSON_NAME] gymnastics class.a"
type textarea "x"
type textarea "I [PERSON_NAME] gymnastics class.an"
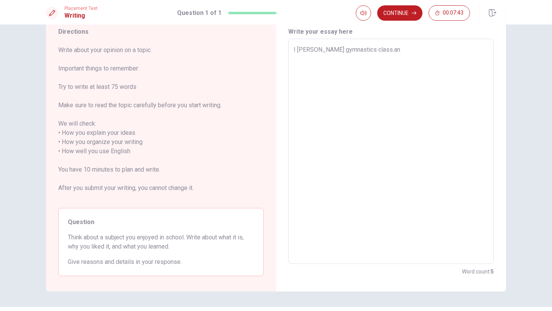
type textarea "x"
type textarea "I [PERSON_NAME] gymnastics class.a"
type textarea "x"
type textarea "I [PERSON_NAME] gymnastics class."
type textarea "x"
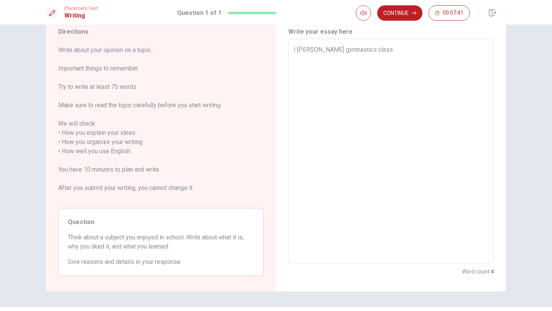
type textarea "I [PERSON_NAME] gymnastics class"
type textarea "x"
type textarea "I [PERSON_NAME] gymnastics class"
type textarea "x"
type textarea "I [PERSON_NAME] gymnastics class a"
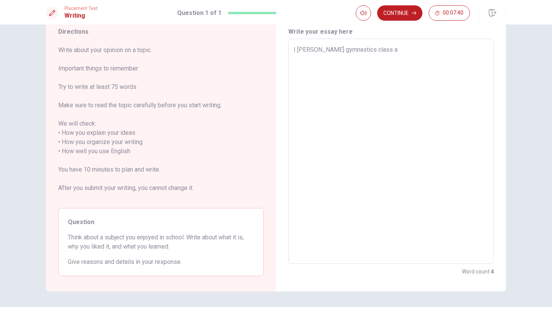
type textarea "x"
type textarea "I [PERSON_NAME] gymnastics class an"
type textarea "x"
type textarea "I [PERSON_NAME] gymnastics class and"
type textarea "x"
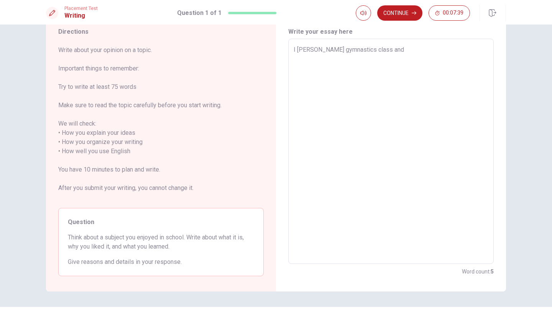
type textarea "I [PERSON_NAME] gymnastics class and"
type textarea "x"
type textarea "I [PERSON_NAME] gymnastics class and d"
type textarea "x"
type textarea "I [PERSON_NAME] gymnastics class and"
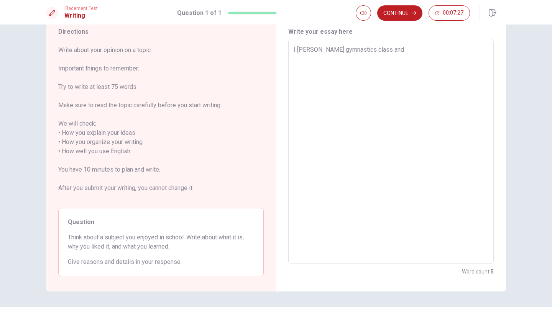
type textarea "x"
type textarea "I [PERSON_NAME] gymnastics class and s"
type textarea "x"
type textarea "I [PERSON_NAME] gymnastics class and sw"
type textarea "x"
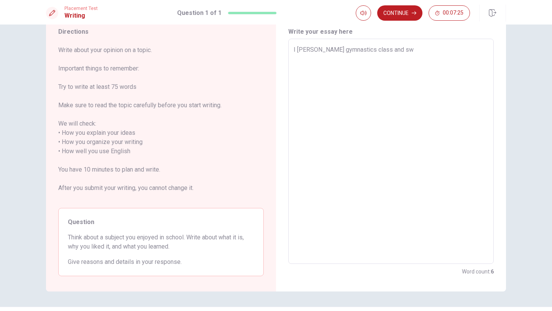
type textarea "I [PERSON_NAME] gymnastics class and swi"
type textarea "x"
type textarea "I [PERSON_NAME] gymnastics class and swim"
type textarea "x"
type textarea "I [PERSON_NAME] gymnastics class and [PERSON_NAME]"
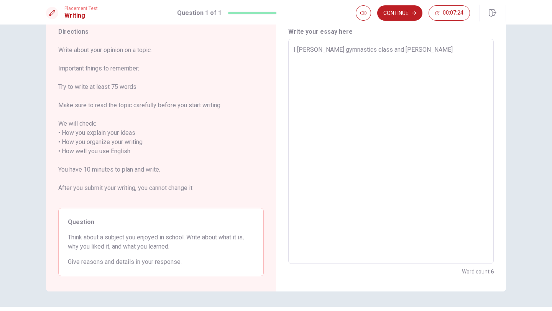
type textarea "x"
type textarea "I [PERSON_NAME] gymnastics class and swimmi"
type textarea "x"
type textarea "I [PERSON_NAME] gymnastics class and swimmin"
type textarea "x"
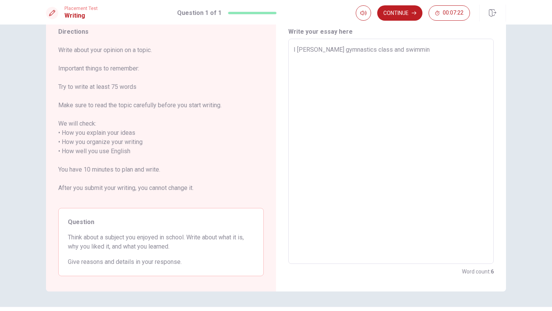
type textarea "I [PERSON_NAME] gymnastics class and swimming"
type textarea "x"
type textarea "I [PERSON_NAME] gymnastics class and swimming."
type textarea "x"
type textarea "I [PERSON_NAME] gymnastics class and swimming."
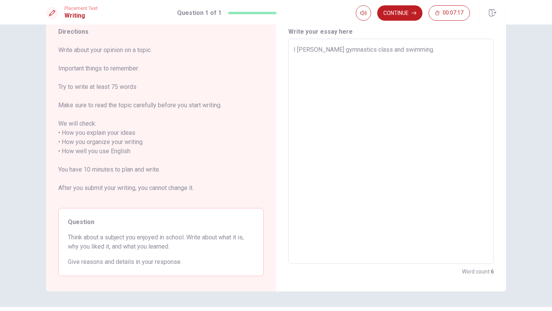
type textarea "x"
type textarea "I [PERSON_NAME] gymnastics class and swimming. s"
type textarea "x"
type textarea "I [PERSON_NAME] gymnastics class and swimming. sw"
type textarea "x"
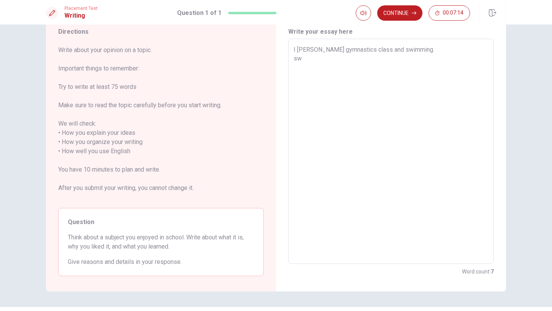
type textarea "I [PERSON_NAME] gymnastics class and swimming. swi"
type textarea "x"
type textarea "I [PERSON_NAME] gymnastics class and swimming. swim"
type textarea "x"
type textarea "I [PERSON_NAME] gymnastics class and swimming. [PERSON_NAME]"
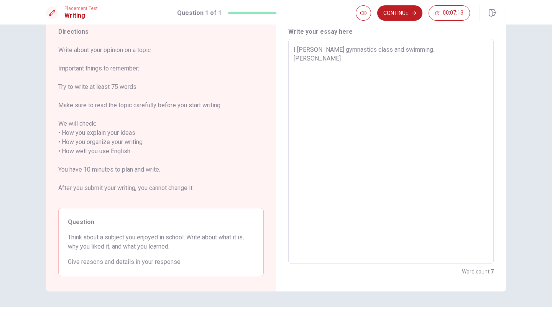
type textarea "x"
type textarea "I [PERSON_NAME] gymnastics class and swimming. swimmi"
type textarea "x"
type textarea "I [PERSON_NAME] gymnastics class and swimming. swimmin"
type textarea "x"
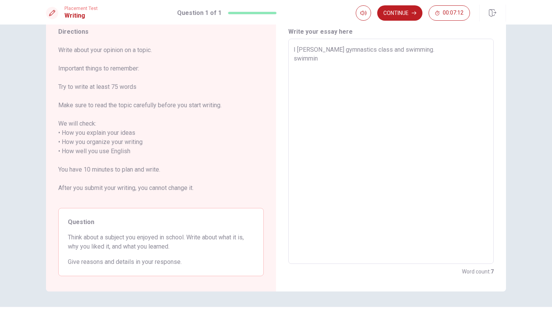
type textarea "I [PERSON_NAME] gymnastics class and swimming. swimminn"
type textarea "x"
type textarea "I [PERSON_NAME] gymnastics class and swimming. swimminng"
type textarea "x"
type textarea "I [PERSON_NAME] gymnastics class and swimming. swimminng"
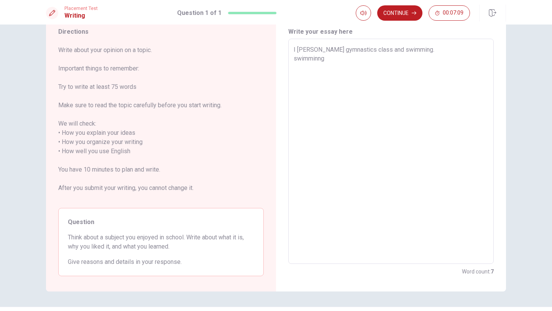
type textarea "x"
type textarea "I [PERSON_NAME] gymnastics class and swimming. swimminng i"
click at [404, 71] on textarea "I [PERSON_NAME] gymnastics class and swimming. swimminng is very hard but long …" at bounding box center [391, 151] width 195 height 213
click at [449, 67] on textarea "I [PERSON_NAME] gymnastics class and swimming. swimminng is very hard but long …" at bounding box center [391, 151] width 195 height 213
click at [296, 78] on textarea "I [PERSON_NAME] gymnastics class and swimming. swimminng is very hard but long …" at bounding box center [391, 151] width 195 height 213
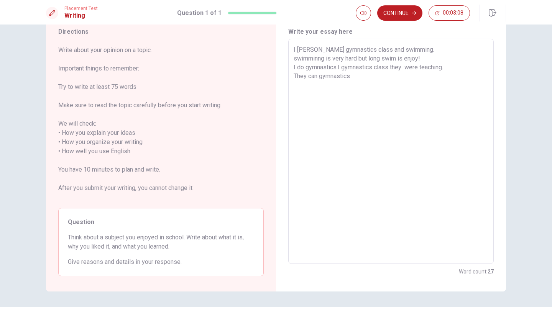
click at [359, 76] on textarea "I [PERSON_NAME] gymnastics class and swimming. swimminng is very hard but long …" at bounding box center [391, 151] width 195 height 213
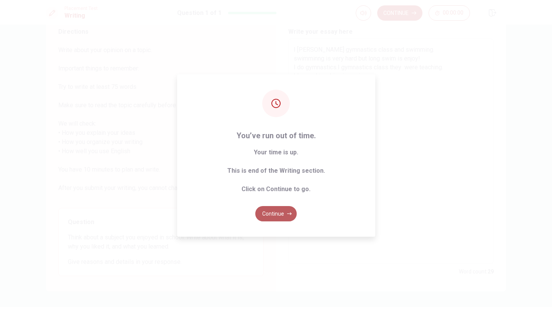
click at [267, 214] on button "Continue" at bounding box center [275, 213] width 41 height 15
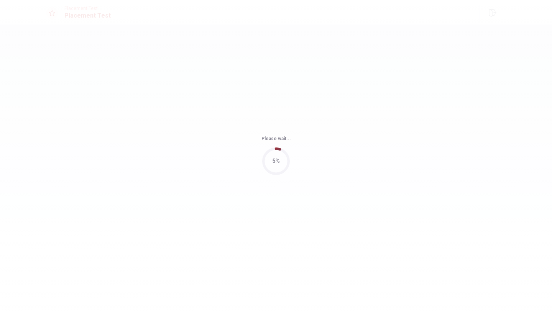
scroll to position [0, 0]
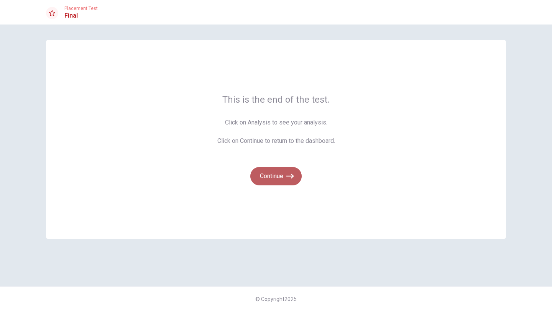
click at [279, 176] on button "Continue" at bounding box center [275, 176] width 51 height 18
